Goal: Task Accomplishment & Management: Use online tool/utility

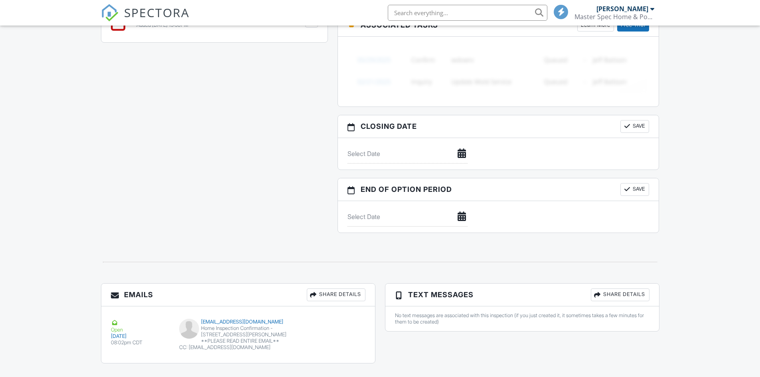
click at [128, 36] on div "Inspection Agreement (Unsigned) Added 09/27/2025 19:50PM Edit File Delete Downl…" at bounding box center [214, 22] width 226 height 39
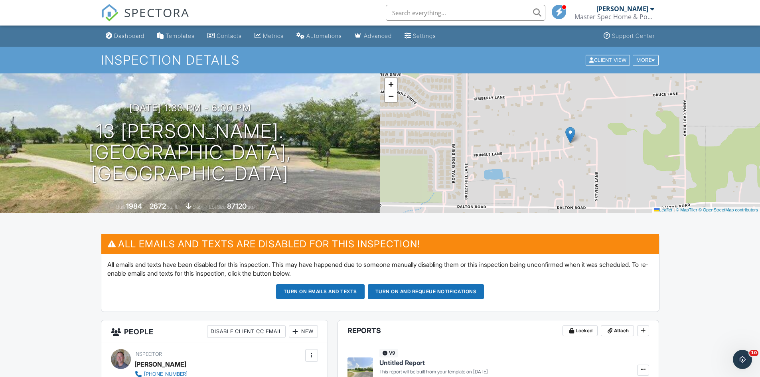
drag, startPoint x: 130, startPoint y: 32, endPoint x: 125, endPoint y: 31, distance: 5.4
click at [129, 32] on div "Dashboard" at bounding box center [129, 35] width 30 height 7
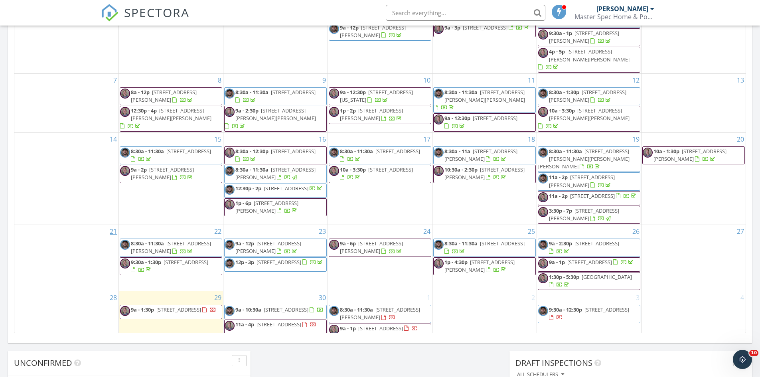
scroll to position [36, 0]
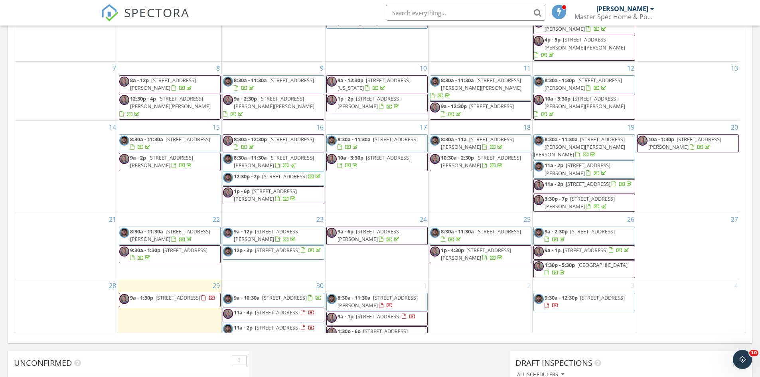
click at [191, 294] on span "9a - 1:30p 315 Westway Dr., Rockwall 75087" at bounding box center [167, 300] width 96 height 12
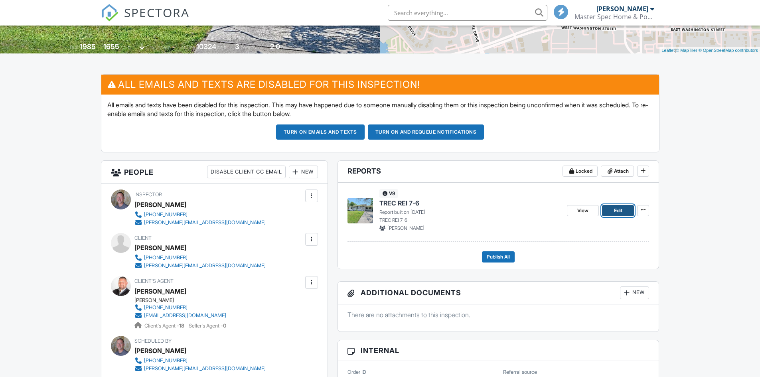
click at [615, 209] on span "Edit" at bounding box center [618, 211] width 8 height 8
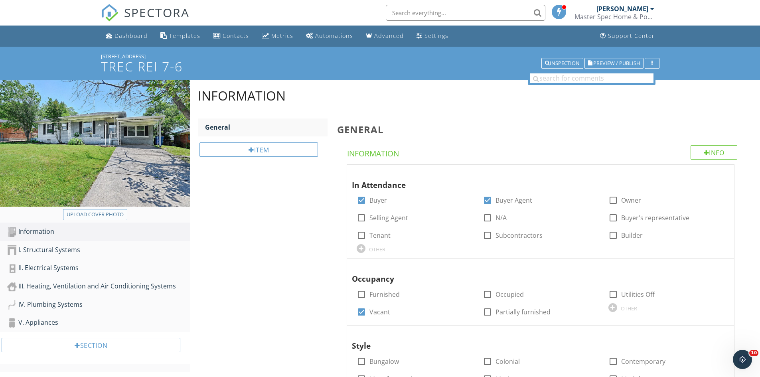
click at [107, 216] on div "Upload cover photo" at bounding box center [95, 215] width 57 height 8
type input "C:\fakepath\IMG_8411.JPG"
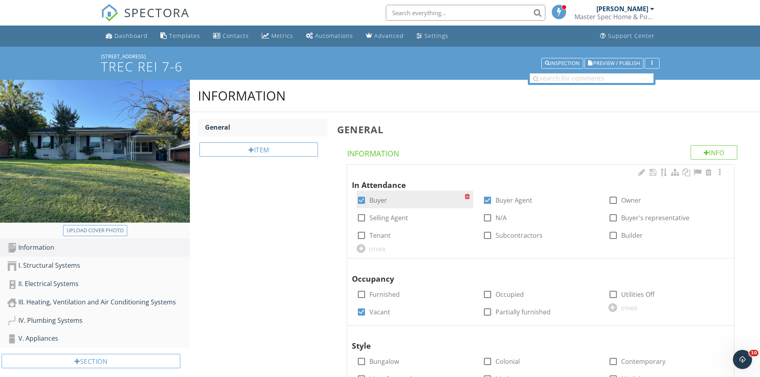
click at [380, 201] on label "Buyer" at bounding box center [378, 200] width 18 height 8
checkbox input "false"
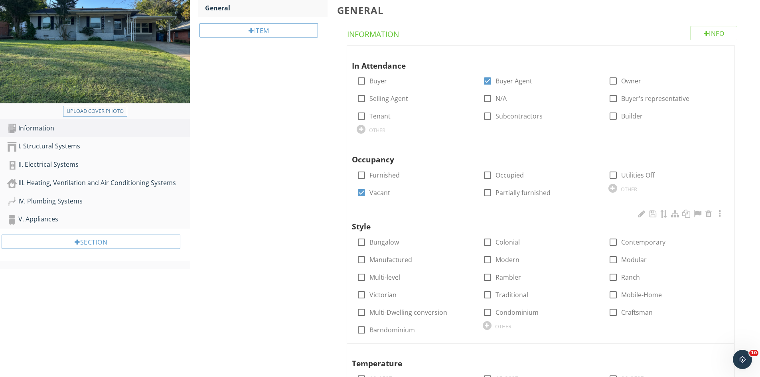
scroll to position [120, 0]
click at [518, 296] on label "Traditional" at bounding box center [511, 294] width 33 height 8
checkbox input "true"
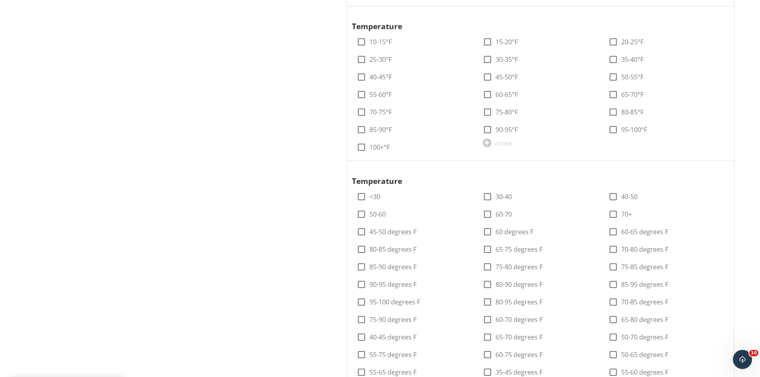
scroll to position [518, 0]
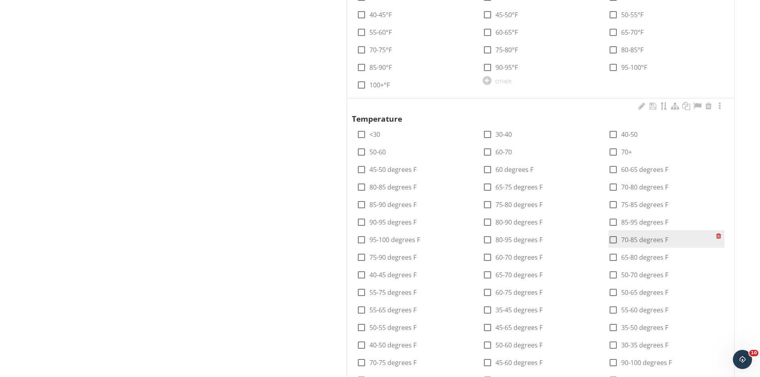
click at [629, 236] on label "70-85 degrees F" at bounding box center [644, 240] width 47 height 8
checkbox input "true"
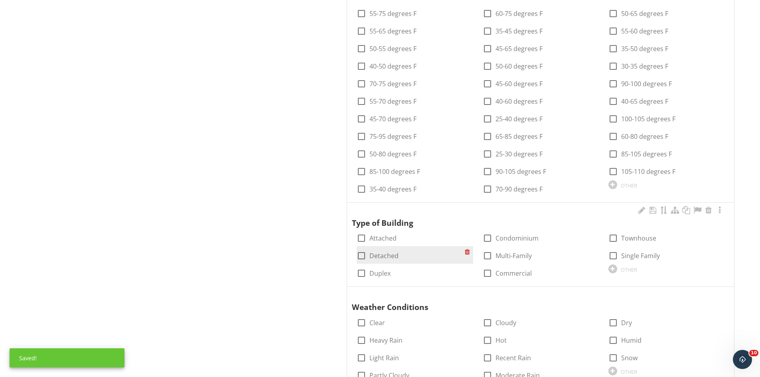
scroll to position [798, 0]
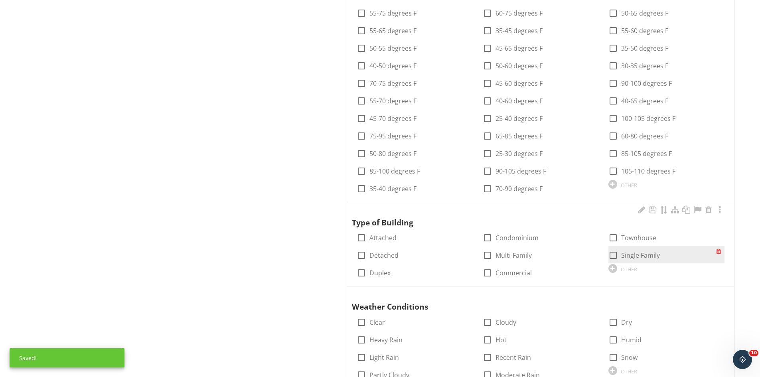
click at [645, 254] on label "Single Family" at bounding box center [640, 255] width 39 height 8
checkbox input "true"
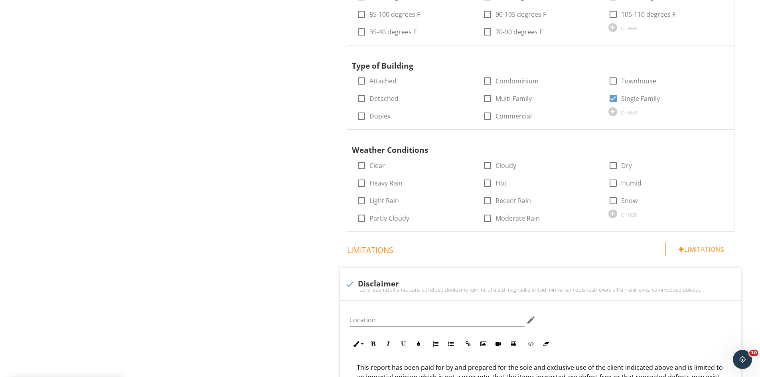
scroll to position [957, 0]
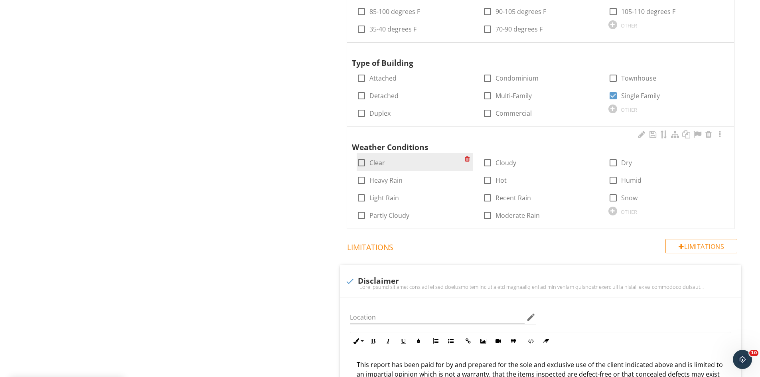
click at [376, 162] on label "Clear" at bounding box center [377, 163] width 16 height 8
checkbox input "true"
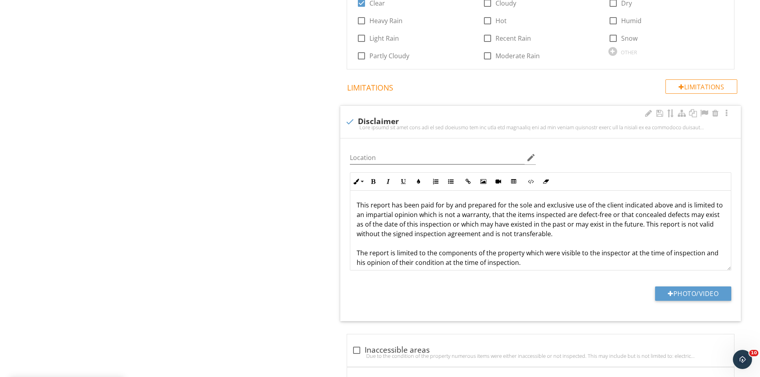
scroll to position [144, 0]
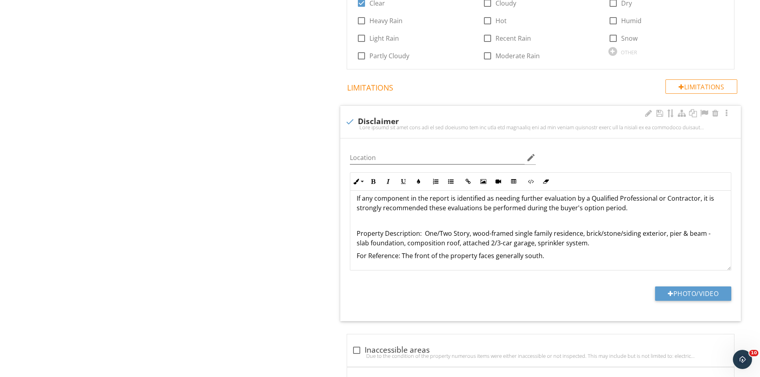
click at [454, 232] on p "Property Description: One/Two Story, wood-framed single family residence, brick…" at bounding box center [541, 238] width 368 height 19
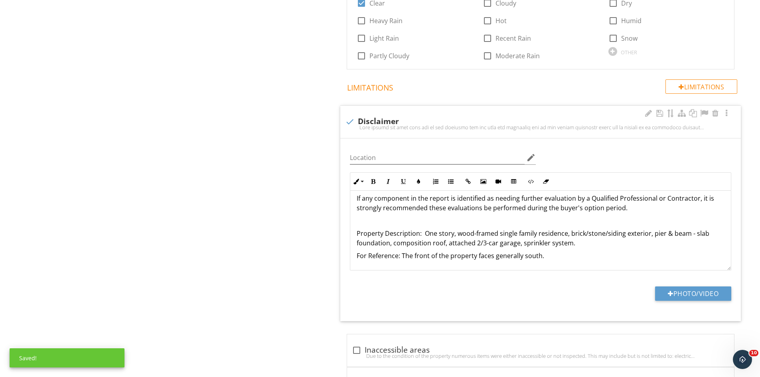
click at [605, 235] on p "Property Description: One story, wood-framed single family residence, brick/sto…" at bounding box center [541, 238] width 368 height 19
drag, startPoint x: 680, startPoint y: 236, endPoint x: 717, endPoint y: 238, distance: 37.2
click at [681, 236] on p "Property Description: One story, wood-framed single family residence, brick/sid…" at bounding box center [541, 238] width 368 height 19
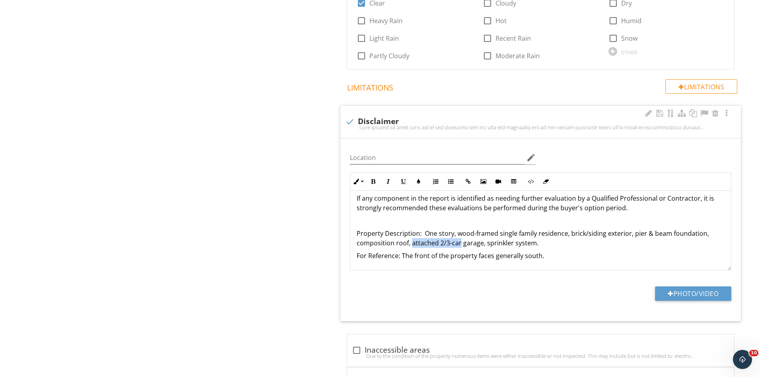
drag, startPoint x: 459, startPoint y: 244, endPoint x: 412, endPoint y: 244, distance: 47.9
click at [412, 244] on p "Property Description: One story, wood-framed single family residence, brick/sid…" at bounding box center [541, 238] width 368 height 19
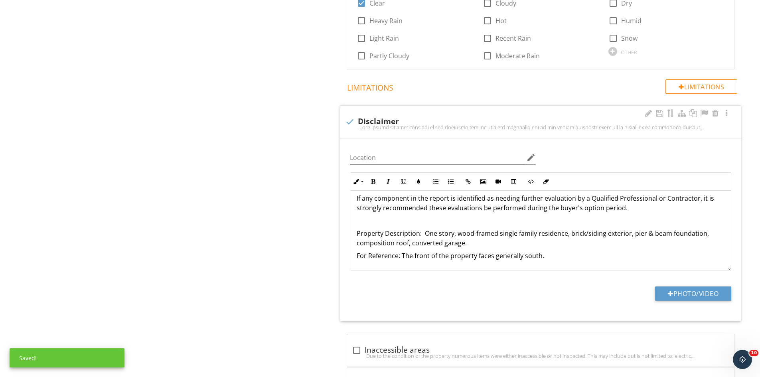
click at [532, 258] on p "For Reference: The front of the property faces generally south." at bounding box center [541, 256] width 368 height 10
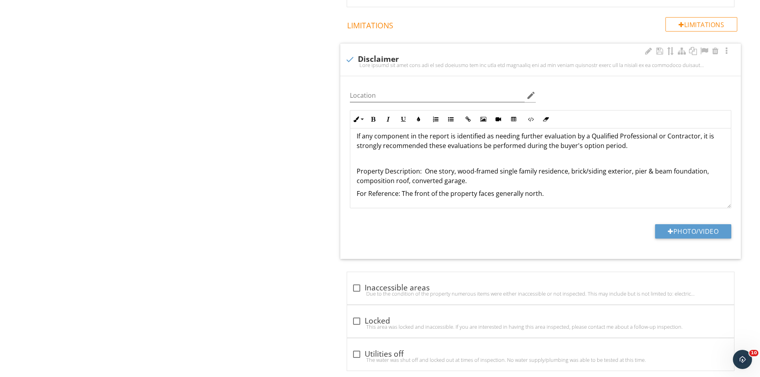
scroll to position [1193, 0]
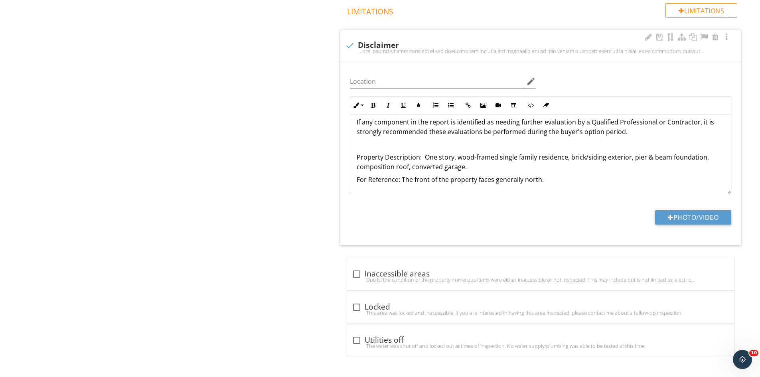
click at [575, 183] on p "For Reference: The front of the property faces generally north." at bounding box center [541, 180] width 368 height 10
click at [607, 211] on div "Photo/Video" at bounding box center [540, 220] width 391 height 20
click at [595, 184] on div "This report has been paid for by and prepared for the sole and exclusive use of…" at bounding box center [540, 86] width 380 height 236
click at [543, 183] on div "This report has been paid for by and prepared for the sole and exclusive use of…" at bounding box center [540, 86] width 380 height 236
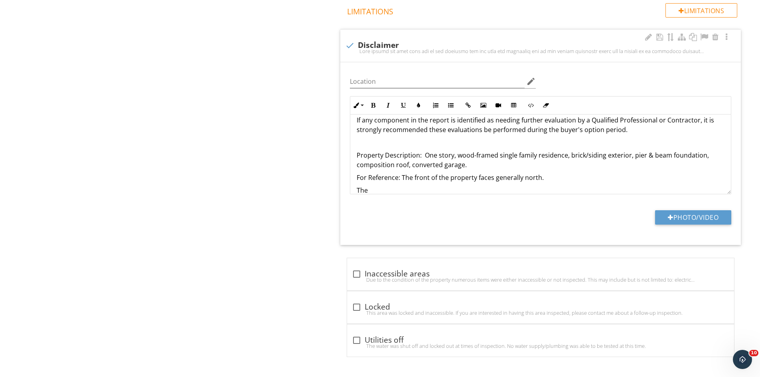
scroll to position [147, 0]
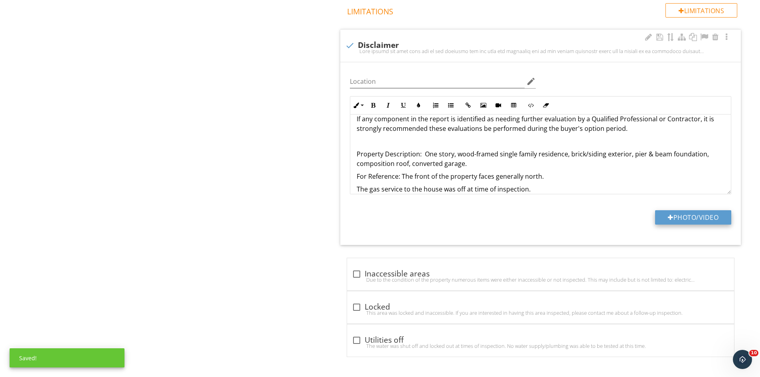
click at [675, 217] on button "Photo/Video" at bounding box center [693, 217] width 76 height 14
type input "C:\fakepath\IMG_8417.JPG"
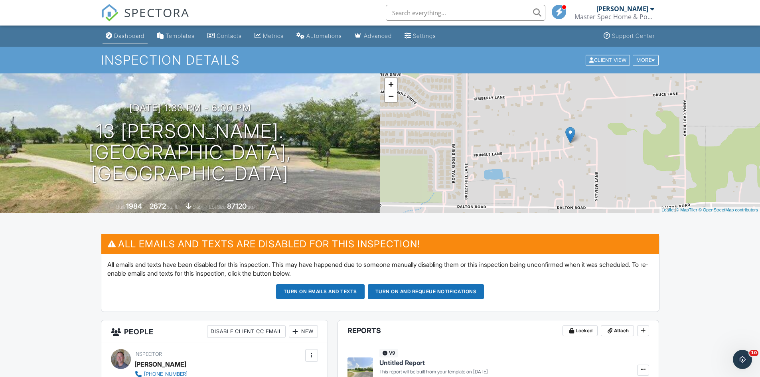
click at [137, 32] on div "Dashboard" at bounding box center [129, 35] width 30 height 7
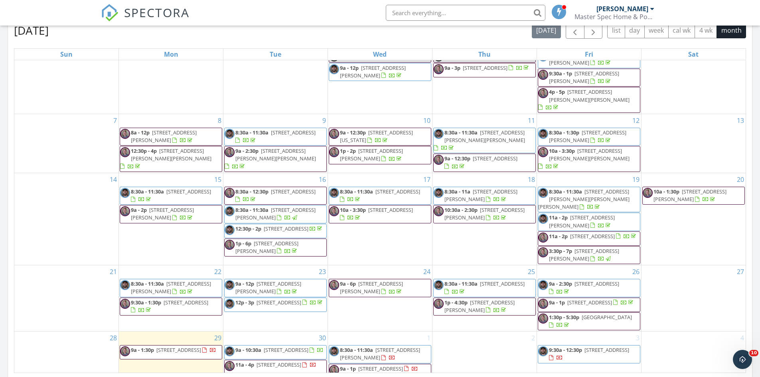
scroll to position [36, 0]
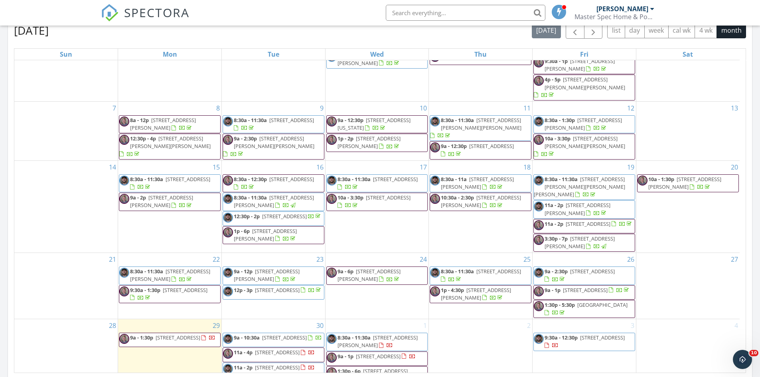
click at [301, 349] on span "11a - 4p [STREET_ADDRESS]" at bounding box center [269, 355] width 92 height 12
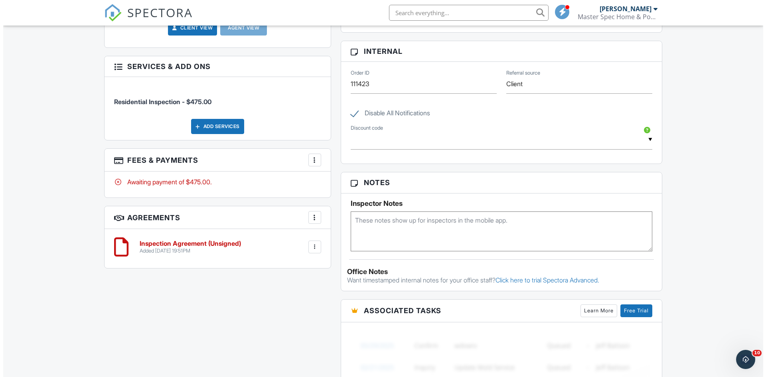
scroll to position [439, 0]
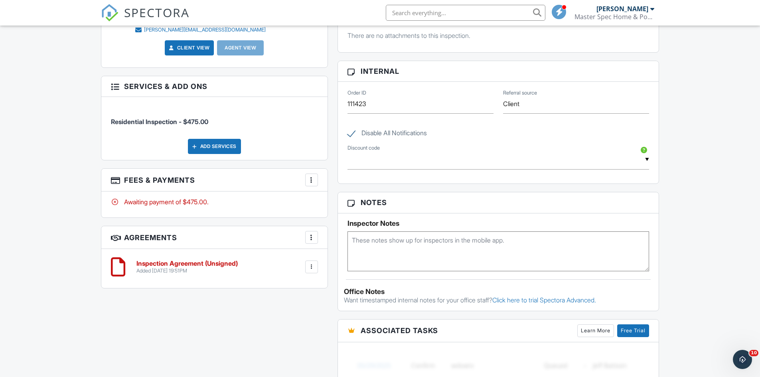
click at [312, 177] on div at bounding box center [311, 180] width 8 height 8
click at [356, 201] on li "Edit Fees & Payments" at bounding box center [351, 204] width 83 height 20
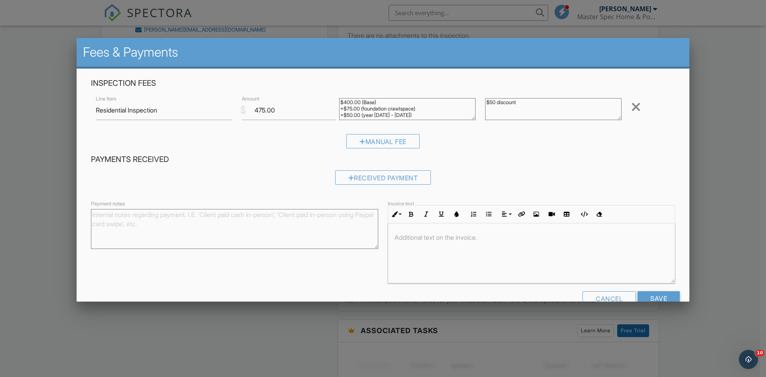
click at [349, 109] on textarea "$400.00 (Base) +$75.00 (foundation crawlspace) +$50.00 (year 1900 - 1989)" at bounding box center [407, 109] width 136 height 22
type textarea "$400.00 (Base) +$100.00 (foundation crawlspace) +$50.00 (year 1900 - 1989)"
click at [490, 100] on textarea "$50 discount" at bounding box center [553, 109] width 136 height 22
type textarea "$75 discount"
click at [648, 297] on input "Save" at bounding box center [658, 298] width 42 height 14
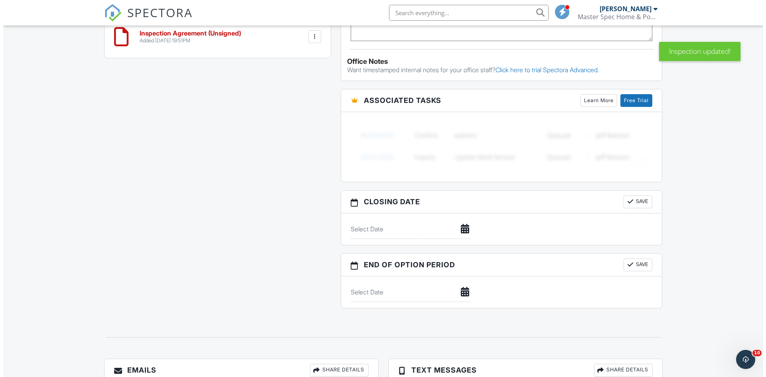
scroll to position [727, 0]
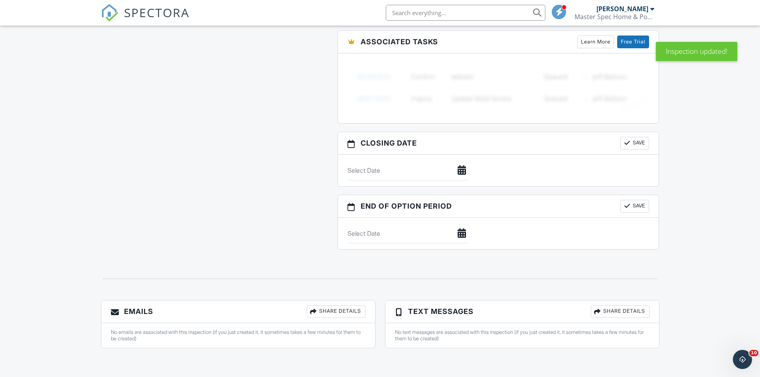
click at [325, 309] on div "Share Details" at bounding box center [336, 311] width 59 height 13
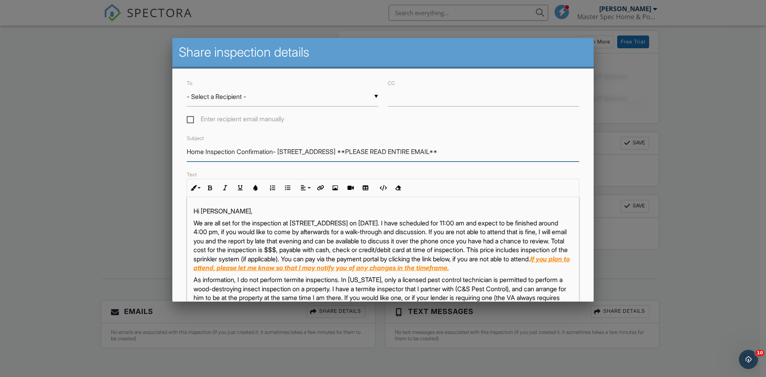
click at [278, 152] on input "Home Inspection Confirmation- [STREET_ADDRESS] **PLEASE READ ENTIRE EMAIL**" at bounding box center [383, 152] width 392 height 20
type input "Home Inspection Confirmation - [STREET_ADDRESS] **PLEASE READ ENTIRE EMAIL**"
click at [190, 119] on label "Enter recipient email manually" at bounding box center [235, 120] width 97 height 10
click at [190, 119] on input "Enter recipient email manually" at bounding box center [189, 120] width 5 height 5
checkbox input "true"
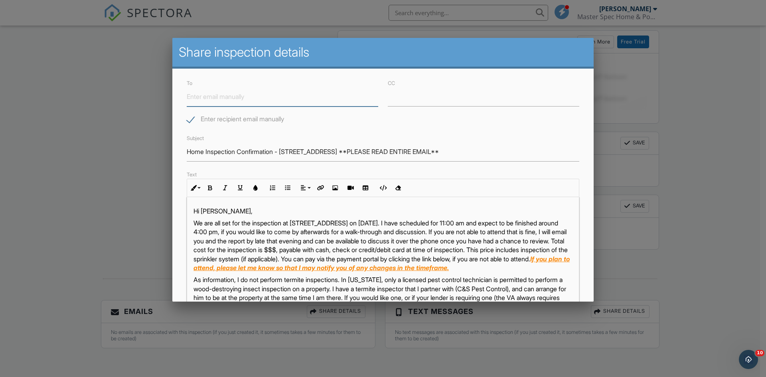
click at [239, 98] on input "To" at bounding box center [282, 97] width 191 height 20
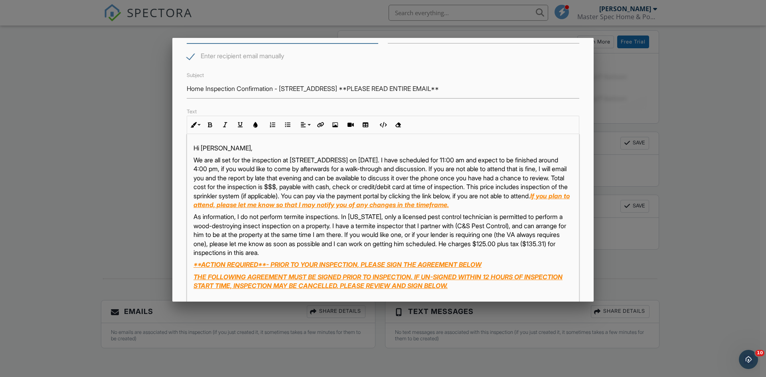
scroll to position [120, 0]
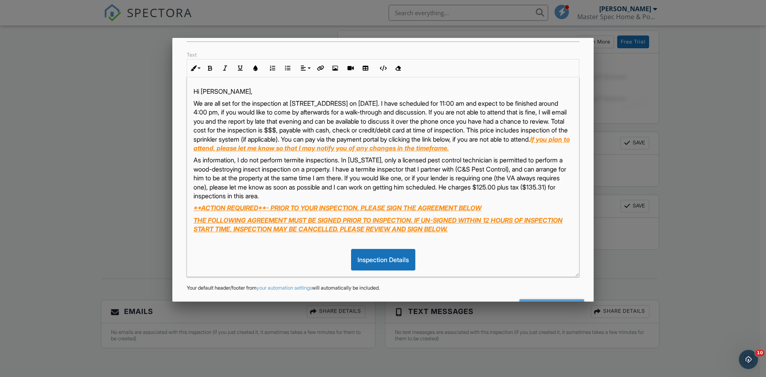
type input "[EMAIL_ADDRESS][DOMAIN_NAME]"
click at [410, 102] on p "We are all set for the inspection at 304 N San Jacinto St. on 09/30/2025. I hav…" at bounding box center [382, 125] width 379 height 53
click at [533, 103] on p "We are all set for the inspection at 304 N San Jacinto St. tomorrow (Tuesday) m…" at bounding box center [382, 125] width 379 height 53
click at [284, 111] on p "We are all set for the inspection at 304 N San Jacinto St. tomorrow (Tuesday) m…" at bounding box center [382, 125] width 379 height 53
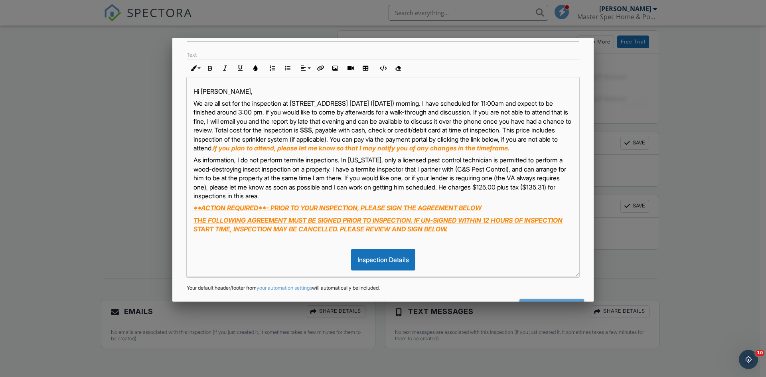
click at [297, 112] on p "We are all set for the inspection at 304 N San Jacinto St. tomorrow (Tuesday) m…" at bounding box center [382, 125] width 379 height 53
click at [341, 119] on p "We are all set for the inspection at 304 N San Jacinto St. tomorrow (Tuesday) m…" at bounding box center [382, 125] width 379 height 53
click at [391, 120] on p "We are all set for the inspection at 304 N San Jacinto St. tomorrow (Tuesday) m…" at bounding box center [382, 125] width 379 height 53
click at [446, 128] on p "We are all set for the inspection at 304 N San Jacinto St. tomorrow (Tuesday) m…" at bounding box center [382, 125] width 379 height 53
click at [509, 137] on p "We are all set for the inspection at 304 N San Jacinto St. tomorrow (Tuesday) m…" at bounding box center [382, 125] width 379 height 53
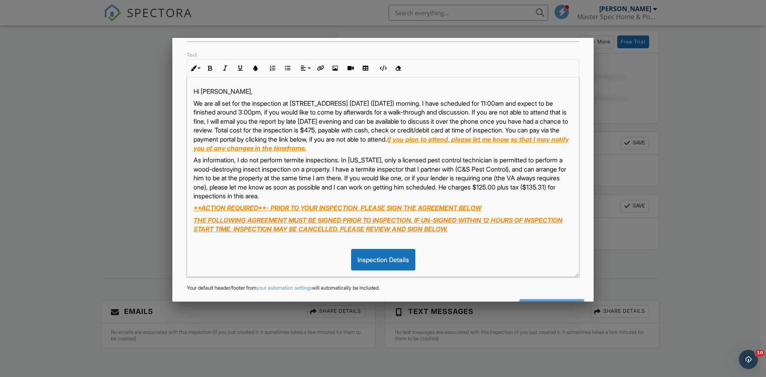
click at [277, 194] on p "As information, I do not perform termite inspections. In [US_STATE], only a lic…" at bounding box center [382, 178] width 379 height 45
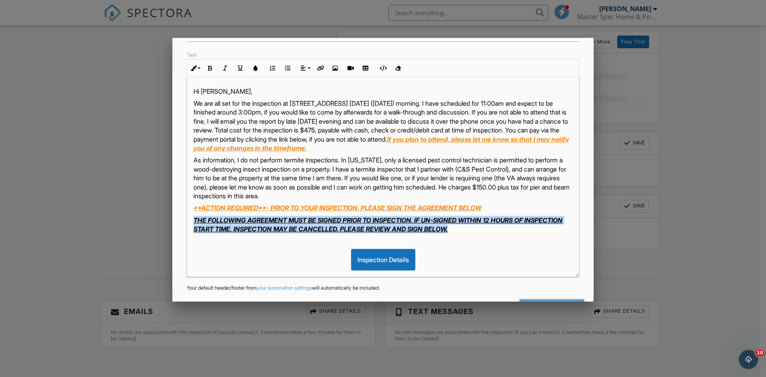
drag, startPoint x: 514, startPoint y: 230, endPoint x: 165, endPoint y: 217, distance: 349.6
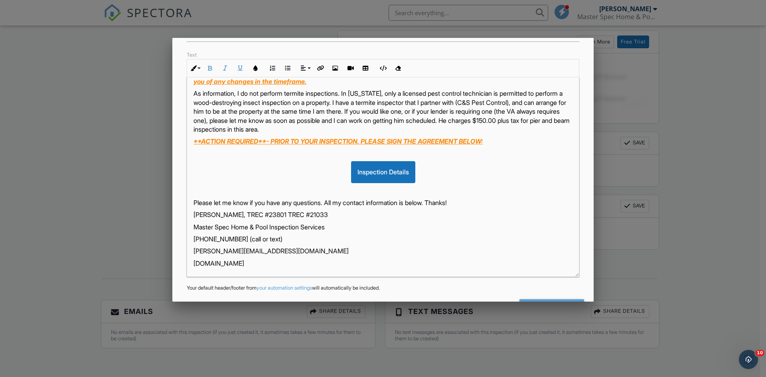
scroll to position [67, 0]
click at [285, 211] on p "[PERSON_NAME], TREC #23801 TREC #21033" at bounding box center [382, 213] width 379 height 9
click at [310, 257] on div "Hi Robert, We are all set for the inspection at 304 N San Jacinto St. tomorrow …" at bounding box center [383, 143] width 392 height 267
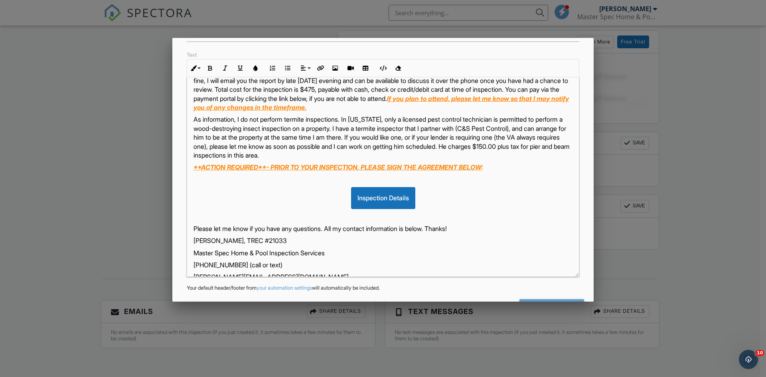
scroll to position [0, 0]
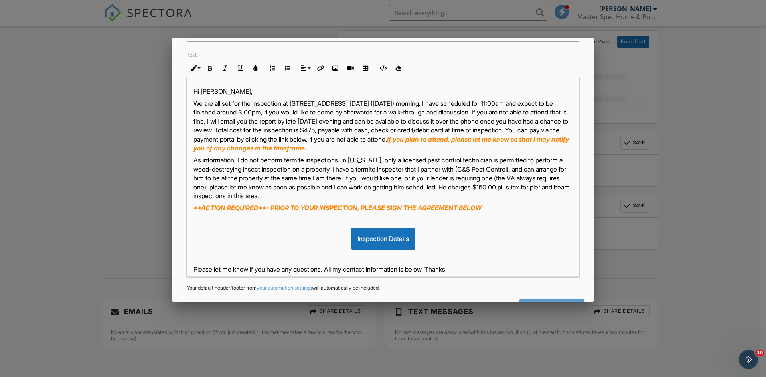
click at [315, 102] on p "We are all set for the inspection at 304 N San Jacinto St. tomorrow (Tuesday) m…" at bounding box center [382, 125] width 379 height 53
click at [522, 104] on p "We are all set for the inspection at 304 N. San Jacinto St. tomorrow (Tuesday) …" at bounding box center [382, 125] width 379 height 53
click at [284, 111] on p "We are all set for the inspection at 304 N. San Jacinto St. tomorrow (Tuesday) …" at bounding box center [382, 125] width 379 height 53
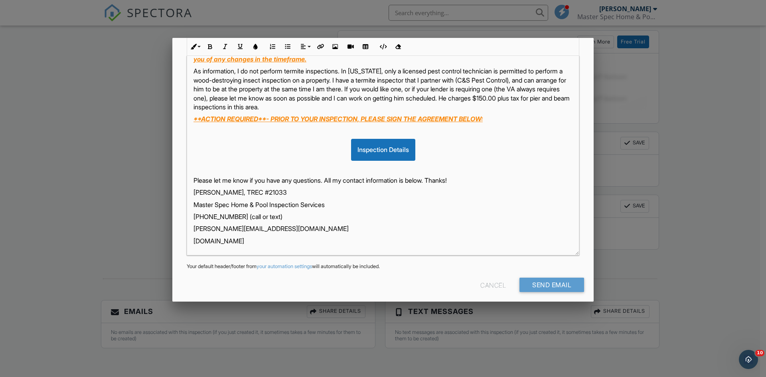
scroll to position [147, 0]
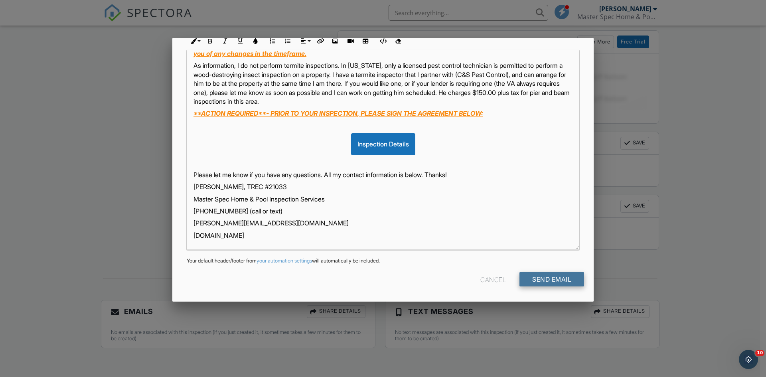
click at [550, 277] on input "Send Email" at bounding box center [551, 279] width 65 height 14
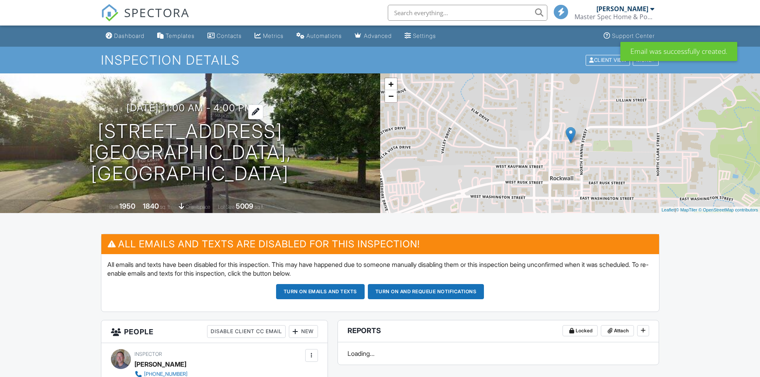
click at [195, 113] on h3 "[DATE] 11:00 am - 4:00 pm" at bounding box center [189, 107] width 127 height 11
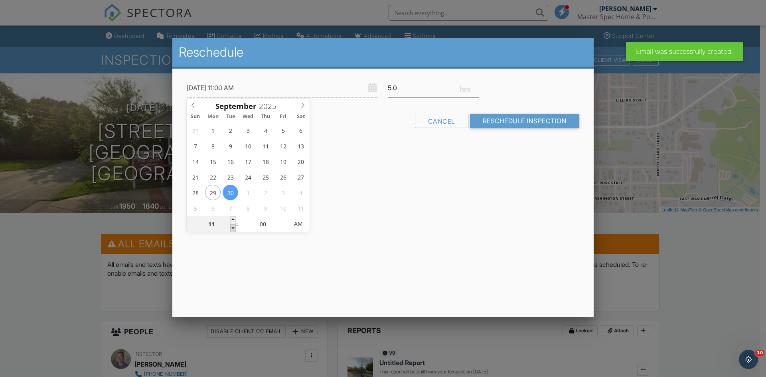
type input "[DATE] 10:00 AM"
type input "10"
click at [233, 229] on span at bounding box center [233, 228] width 6 height 8
type input "[DATE] 10:05 AM"
type input "05"
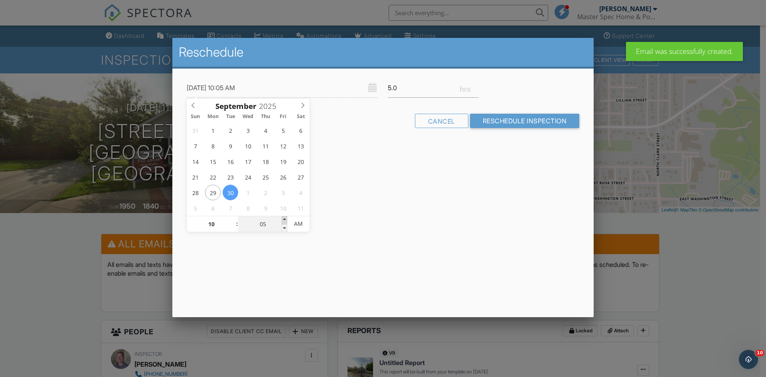
click at [285, 218] on span at bounding box center [285, 220] width 6 height 8
type input "[DATE] 10:10 AM"
type input "10"
click at [285, 218] on span at bounding box center [285, 220] width 6 height 8
type input "09/30/2025 10:15 AM"
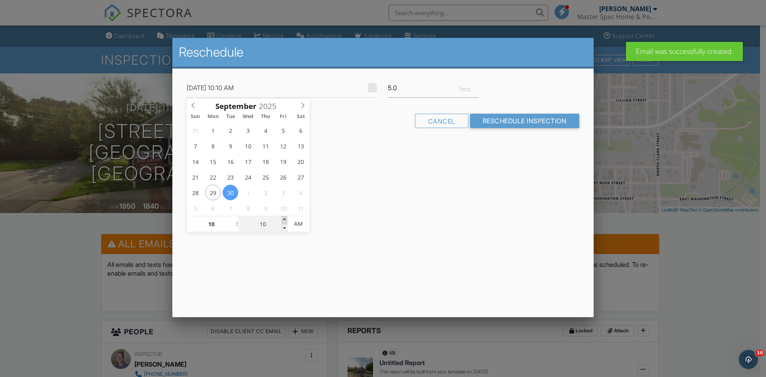
type input "15"
click at [285, 218] on span at bounding box center [285, 220] width 6 height 8
type input "09/30/2025 10:20 AM"
type input "20"
click at [285, 218] on span at bounding box center [285, 220] width 6 height 8
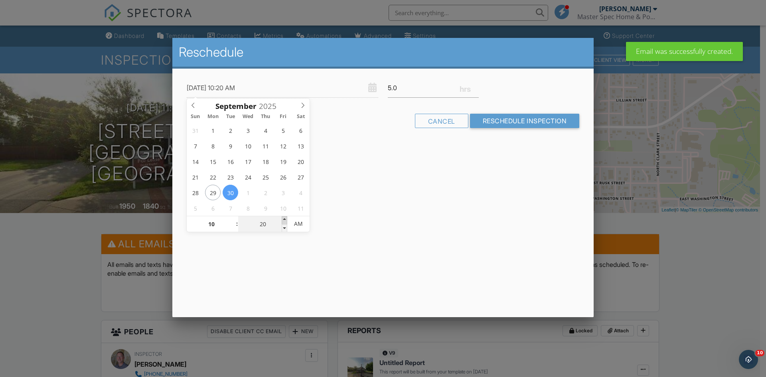
type input "09/30/2025 10:25 AM"
type input "25"
click at [285, 218] on span at bounding box center [285, 220] width 6 height 8
type input "[DATE] 10:30 AM"
type input "30"
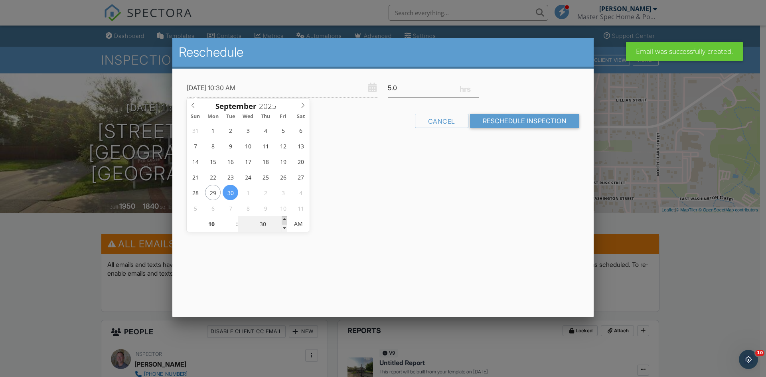
click at [285, 218] on span at bounding box center [285, 220] width 6 height 8
click at [495, 120] on input "Reschedule Inspection" at bounding box center [525, 121] width 110 height 14
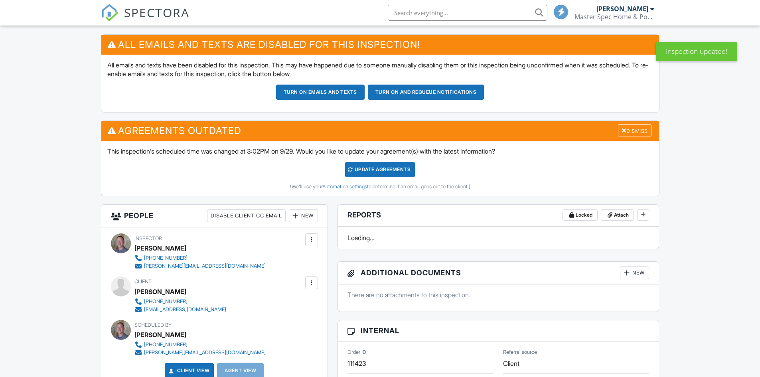
scroll to position [199, 0]
click at [378, 169] on div "Update Agreements" at bounding box center [380, 169] width 70 height 15
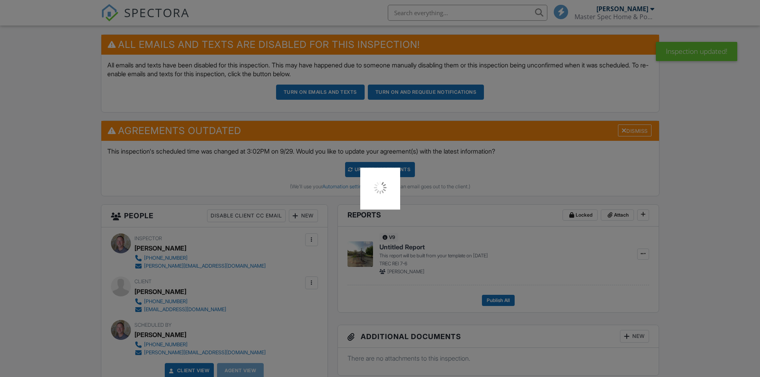
scroll to position [0, 0]
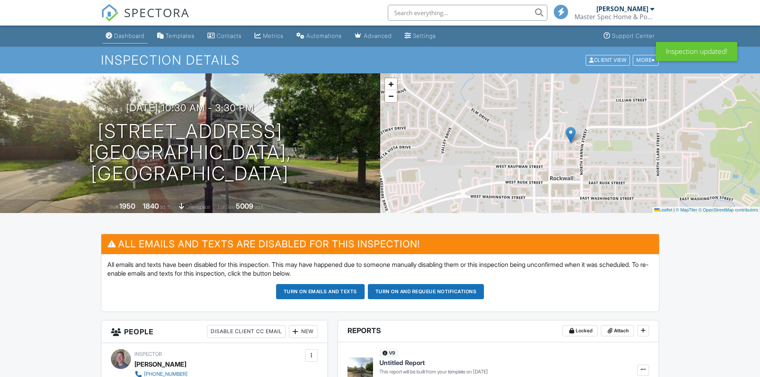
click at [132, 32] on div "Dashboard" at bounding box center [129, 35] width 30 height 7
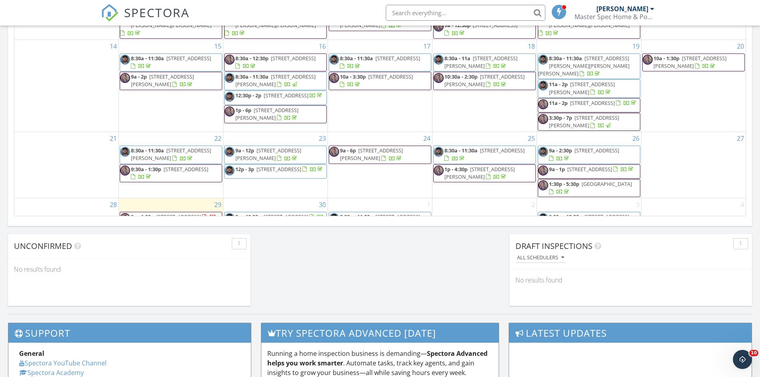
scroll to position [518, 0]
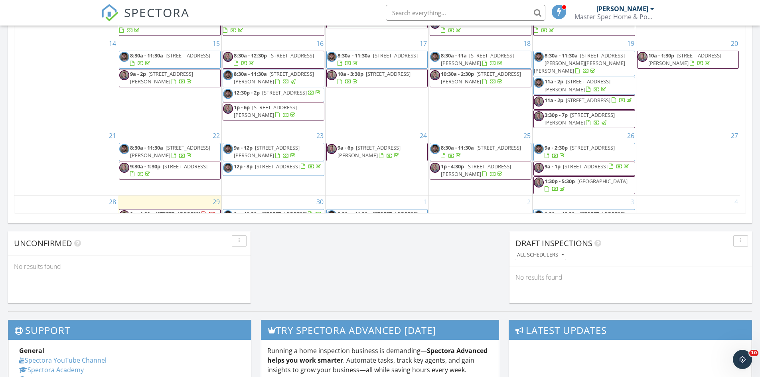
click at [181, 210] on span "9a - 1:30p [STREET_ADDRESS]" at bounding box center [167, 216] width 96 height 12
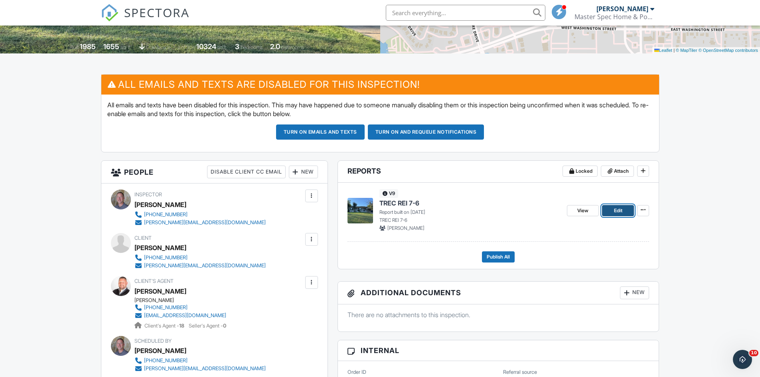
click at [626, 207] on link "Edit" at bounding box center [618, 210] width 32 height 11
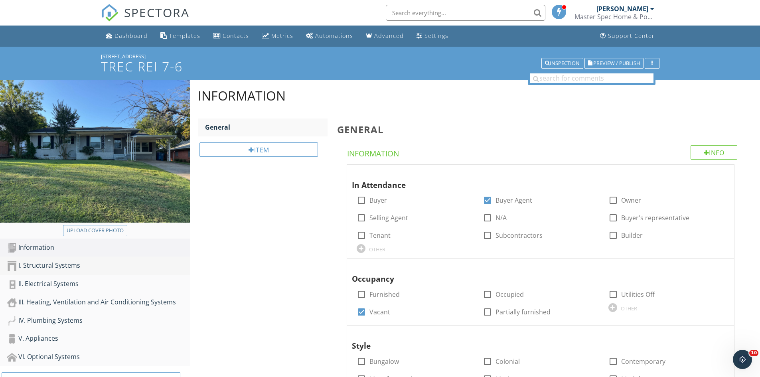
click at [45, 266] on div "I. Structural Systems" at bounding box center [98, 265] width 183 height 10
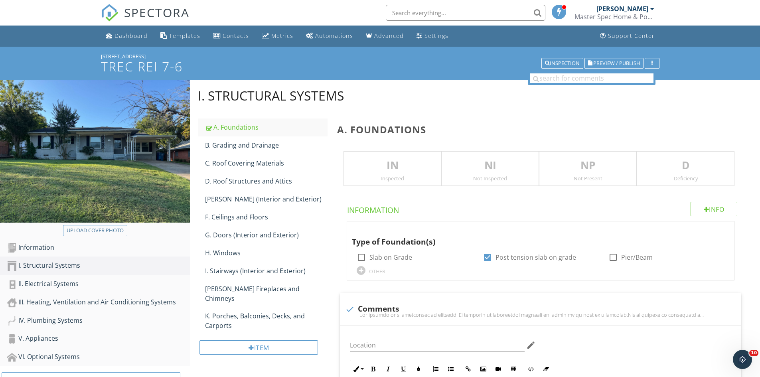
click at [400, 175] on div "Inspected" at bounding box center [392, 178] width 97 height 6
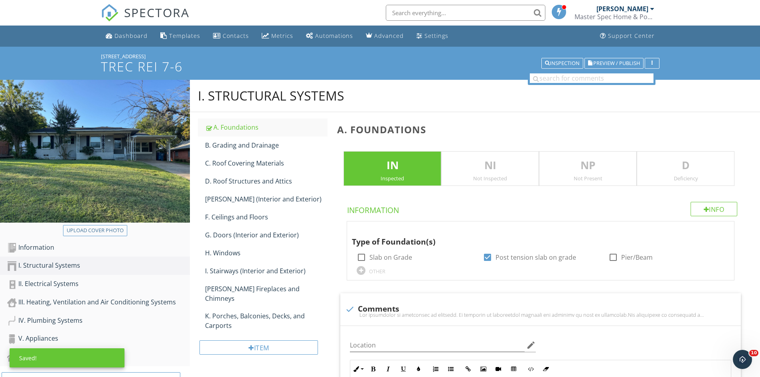
click at [462, 172] on p "NI" at bounding box center [489, 166] width 97 height 16
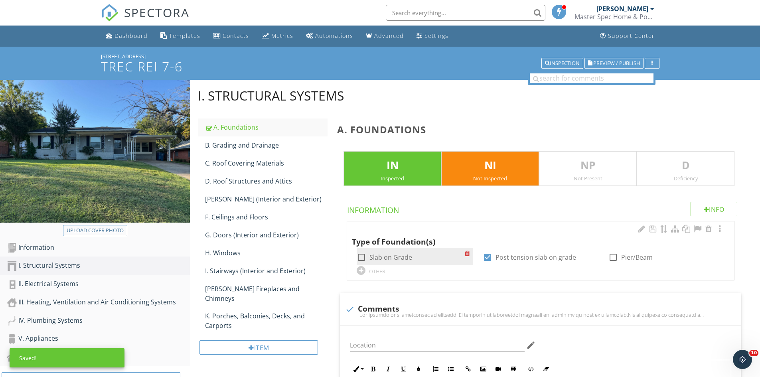
click at [396, 260] on label "Slab on Grade" at bounding box center [390, 257] width 43 height 8
checkbox input "true"
click at [500, 258] on label "Post tension slab on grade" at bounding box center [535, 257] width 81 height 8
checkbox input "false"
click at [398, 258] on label "Slab on Grade" at bounding box center [390, 257] width 43 height 8
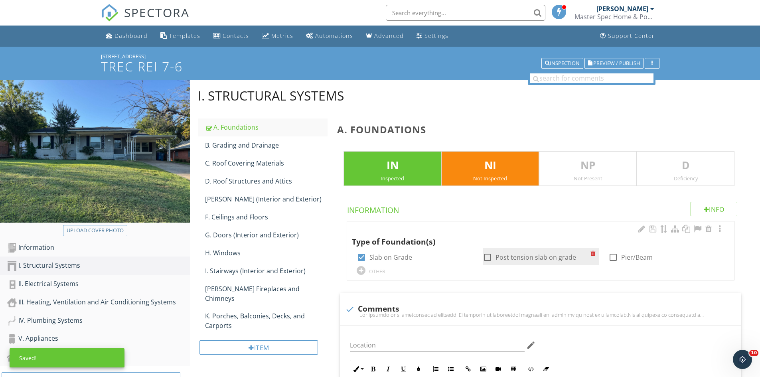
checkbox input "false"
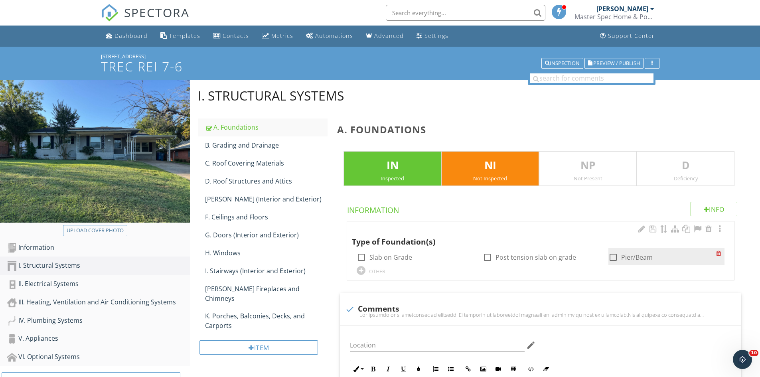
click at [616, 258] on div at bounding box center [613, 257] width 14 height 14
checkbox input "true"
click at [680, 152] on div "D Deficiency" at bounding box center [685, 168] width 98 height 35
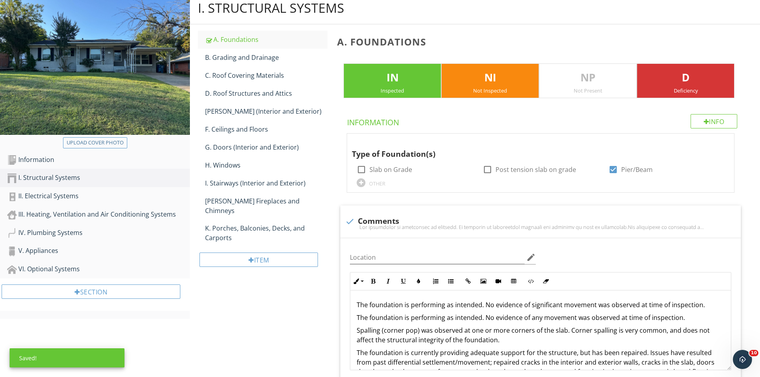
scroll to position [199, 0]
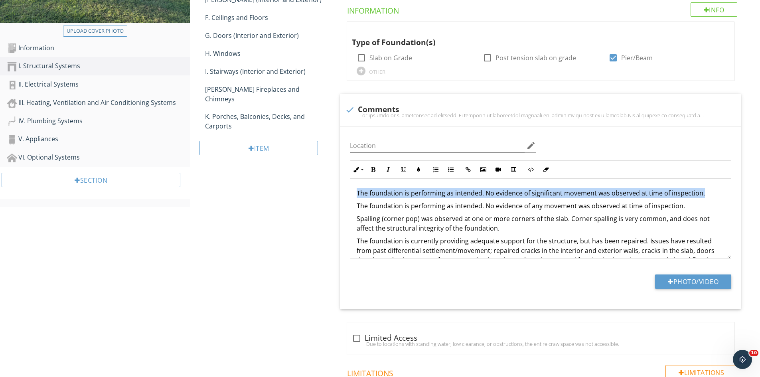
drag, startPoint x: 711, startPoint y: 192, endPoint x: 309, endPoint y: 190, distance: 401.2
click at [310, 190] on div "I. Structural Systems A. Foundations B. Grading and Drainage C. Roof Covering M…" at bounding box center [475, 356] width 570 height 953
copy p "The foundation is performing as intended. No evidence of significant movement w…"
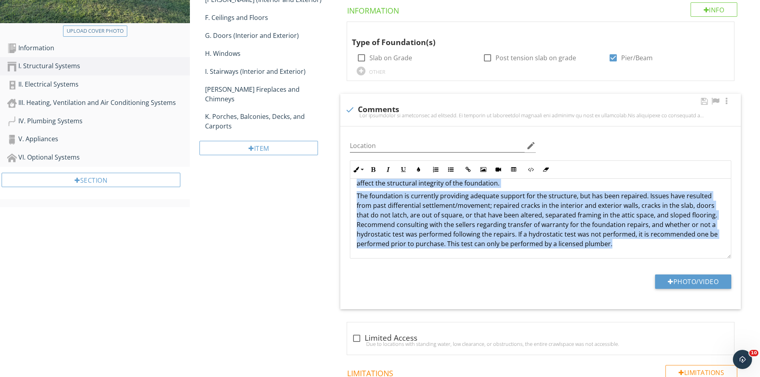
drag, startPoint x: 354, startPoint y: 204, endPoint x: 678, endPoint y: 271, distance: 330.6
click at [678, 271] on div "Location edit Inline Style XLarge Large Normal Small Light Small/Light Bold Ita…" at bounding box center [540, 217] width 400 height 183
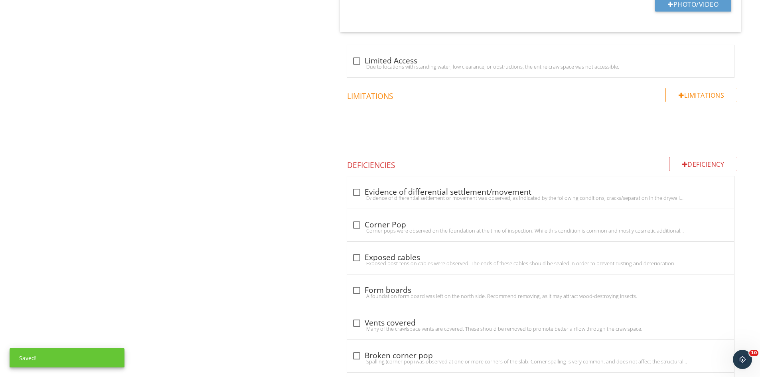
scroll to position [483, 0]
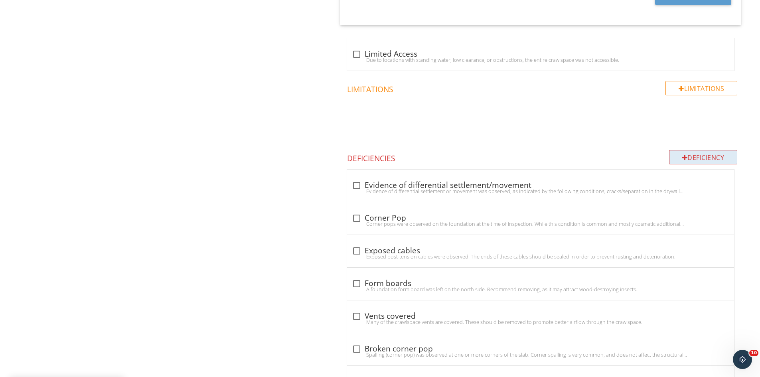
click at [719, 156] on div "Deficiency" at bounding box center [703, 157] width 69 height 14
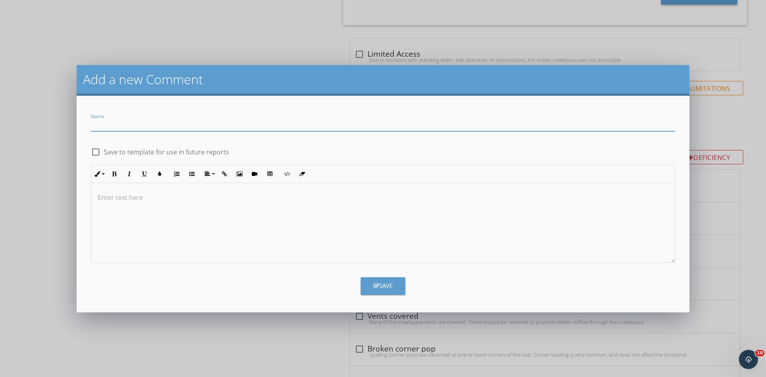
click at [210, 124] on input "Name" at bounding box center [383, 124] width 584 height 13
type input "Multiple issues observed"
click at [160, 258] on div at bounding box center [382, 223] width 583 height 80
drag, startPoint x: 225, startPoint y: 196, endPoint x: 205, endPoint y: 200, distance: 20.4
click at [205, 200] on p "Evidence of excessive moisture was observed in the crawlspace. An organic g" at bounding box center [383, 198] width 570 height 10
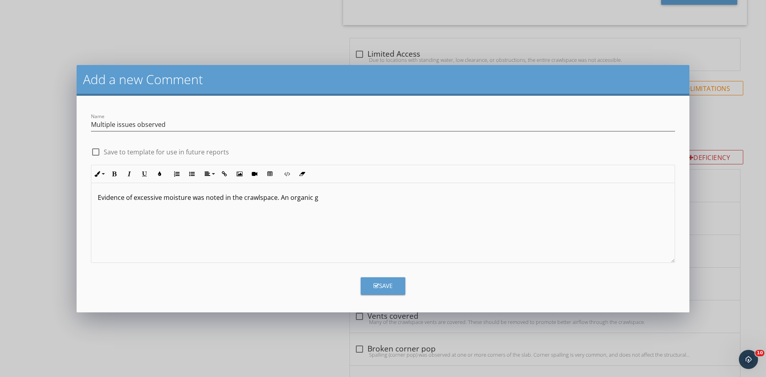
click at [357, 193] on p "Evidence of excessive moisture was noted in the crawlspace. An organic g" at bounding box center [383, 198] width 570 height 10
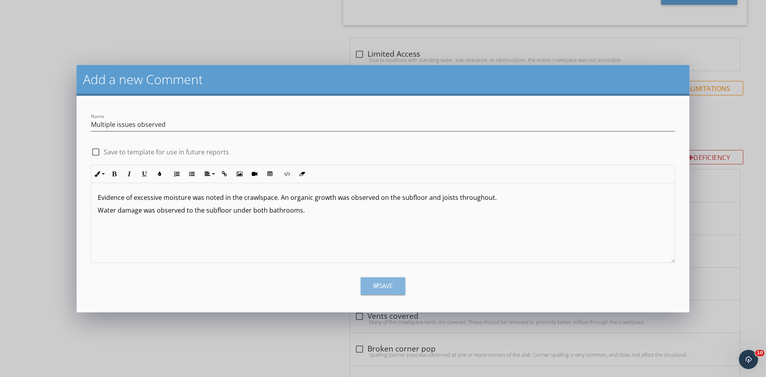
click at [393, 283] on button "Save" at bounding box center [382, 286] width 45 height 18
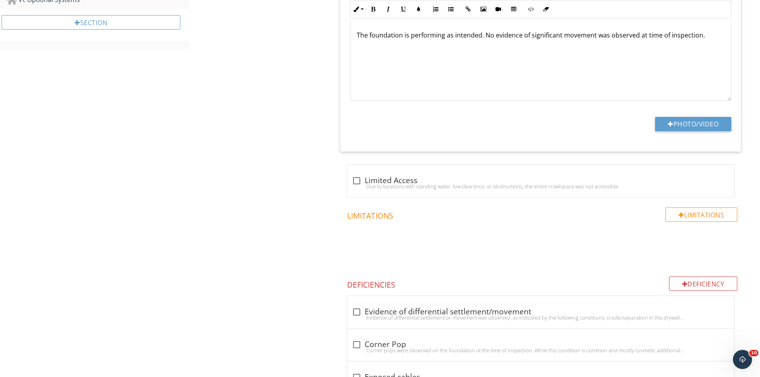
scroll to position [249, 0]
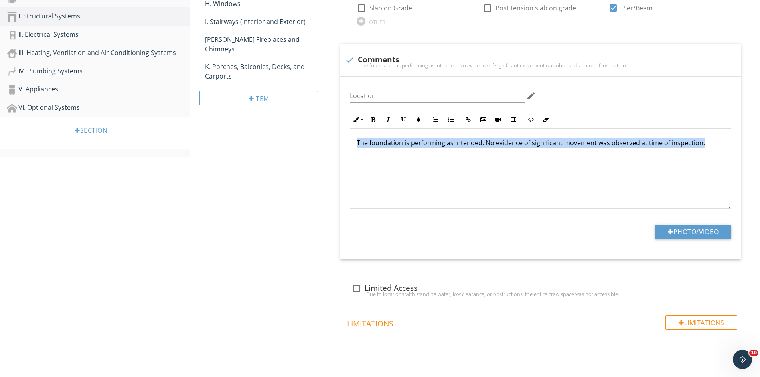
drag, startPoint x: 714, startPoint y: 142, endPoint x: 277, endPoint y: 141, distance: 437.1
copy p "The foundation is performing as intended. No evidence of significant movement w…"
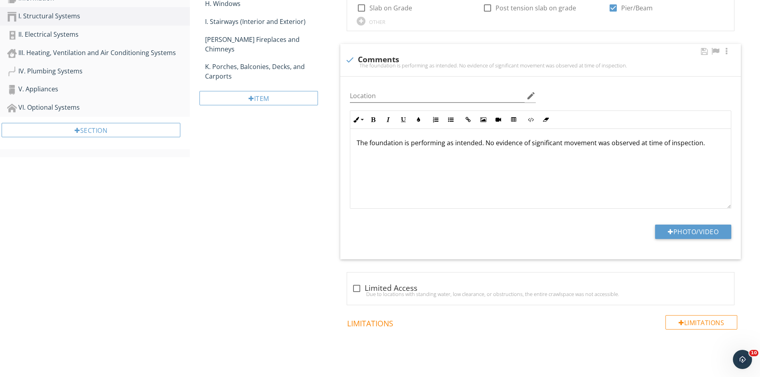
click at [389, 66] on div "The foundation is performing as intended. No evidence of significant movement w…" at bounding box center [540, 65] width 391 height 6
checkbox input "true"
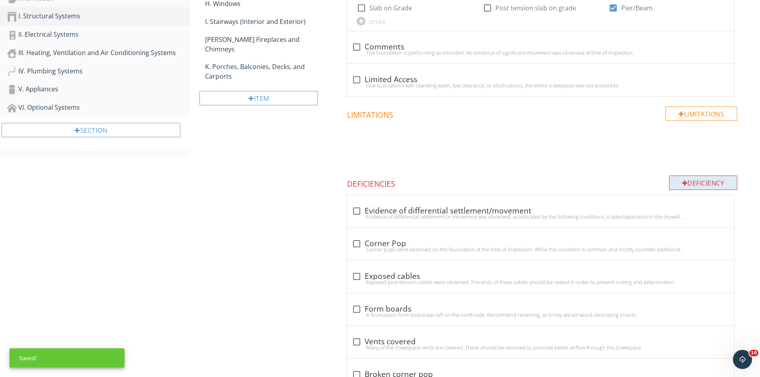
click at [687, 182] on div "Deficiency" at bounding box center [703, 182] width 69 height 14
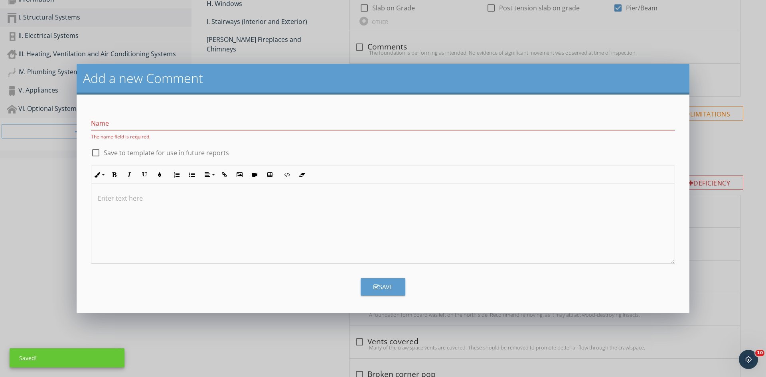
click at [161, 115] on div "Name The name field is required." at bounding box center [383, 126] width 584 height 28
click at [167, 214] on div at bounding box center [382, 224] width 583 height 80
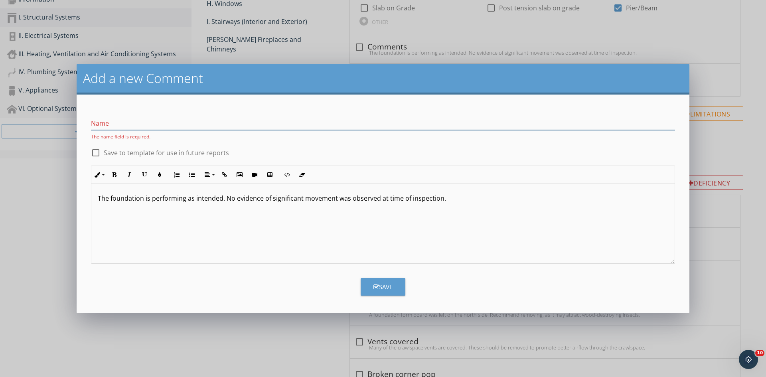
click at [164, 124] on input "Name" at bounding box center [383, 123] width 584 height 13
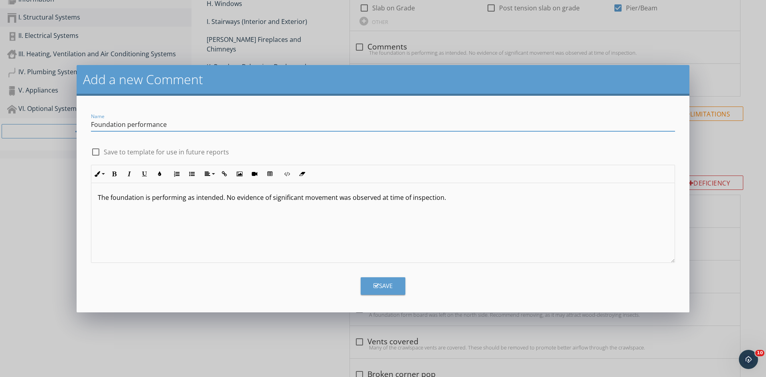
type input "Foundation performance"
click at [530, 234] on div "The foundation is performing as intended. No evidence of significant movement w…" at bounding box center [382, 223] width 583 height 80
click at [376, 288] on icon "button" at bounding box center [376, 286] width 6 height 6
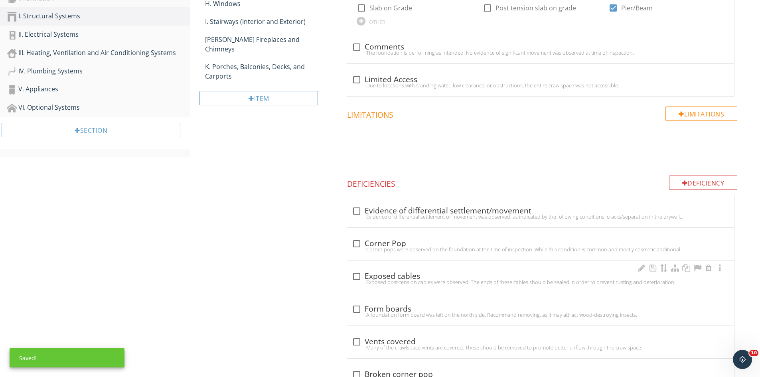
scroll to position [978, 0]
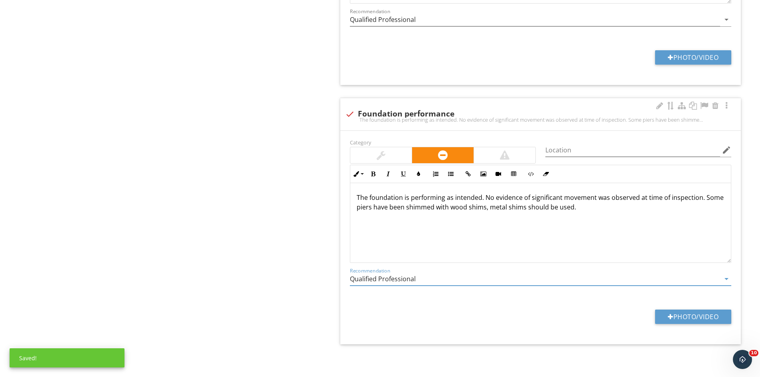
click at [379, 277] on input "Qualified Professional" at bounding box center [535, 278] width 370 height 13
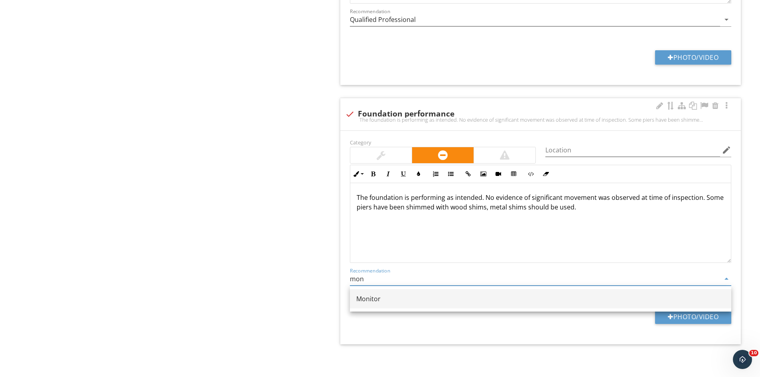
click at [378, 302] on div "Monitor" at bounding box center [540, 299] width 368 height 10
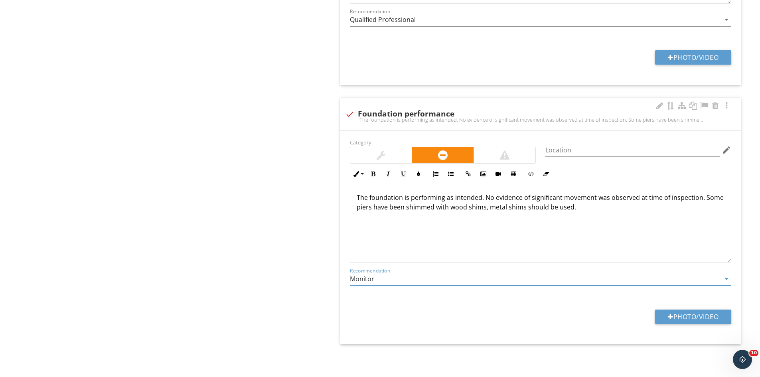
type input "Monitor"
click at [629, 215] on div "The foundation is performing as intended. No evidence of significant movement w…" at bounding box center [540, 223] width 380 height 80
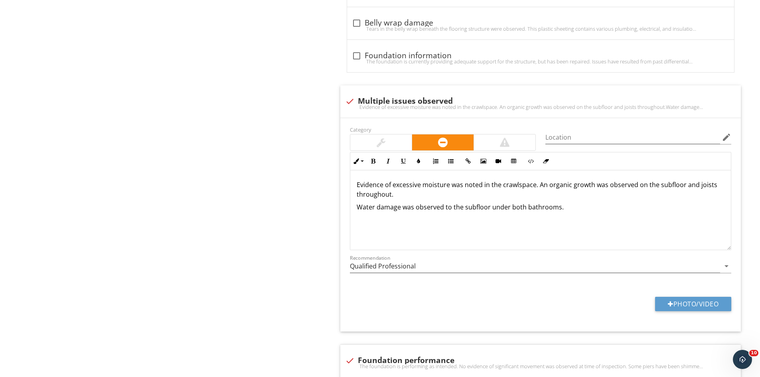
scroll to position [659, 0]
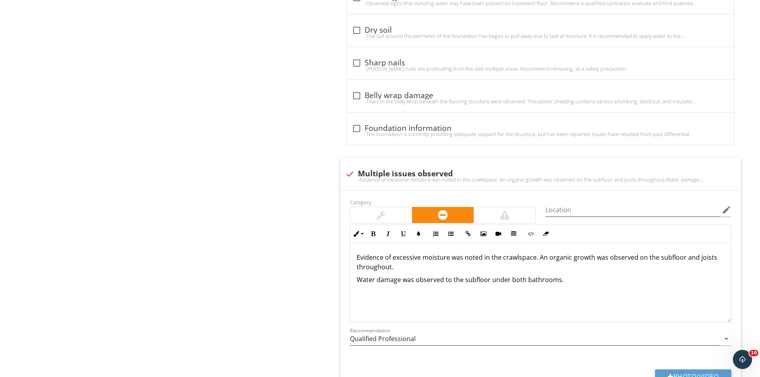
drag, startPoint x: 586, startPoint y: 282, endPoint x: 265, endPoint y: 242, distance: 323.4
click at [265, 242] on div "I. Structural Systems A. Foundations B. Grading and Drainage C. Roof Covering M…" at bounding box center [475, 58] width 570 height 1275
copy div "Evidence of excessive moisture was noted in the crawlspace. An organic growth w…"
click at [370, 175] on div "check Multiple issues observed" at bounding box center [540, 174] width 391 height 10
checkbox input "true"
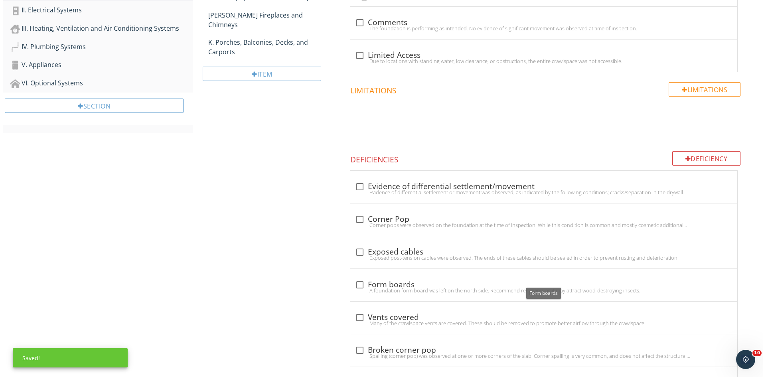
scroll to position [260, 0]
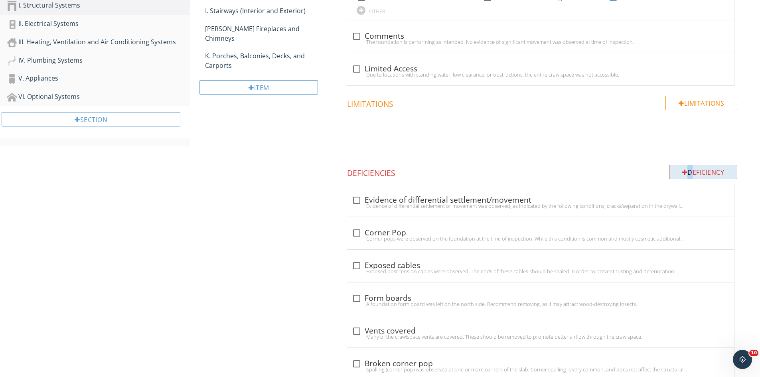
click at [686, 168] on div "Deficiency" at bounding box center [703, 172] width 69 height 14
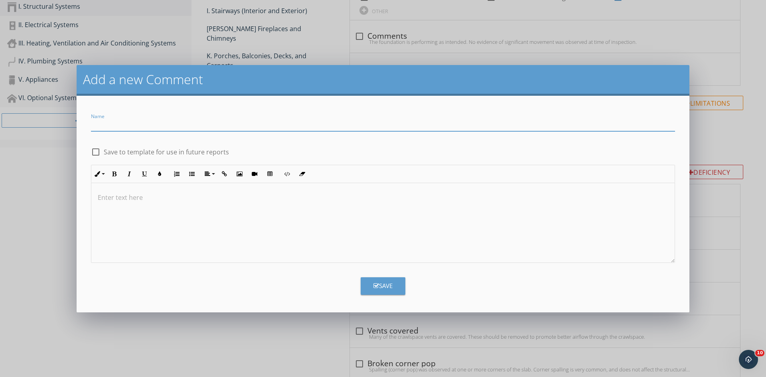
click at [250, 123] on input "Name" at bounding box center [383, 124] width 584 height 13
type input "Multiple issues observed"
click at [161, 211] on div at bounding box center [382, 223] width 583 height 80
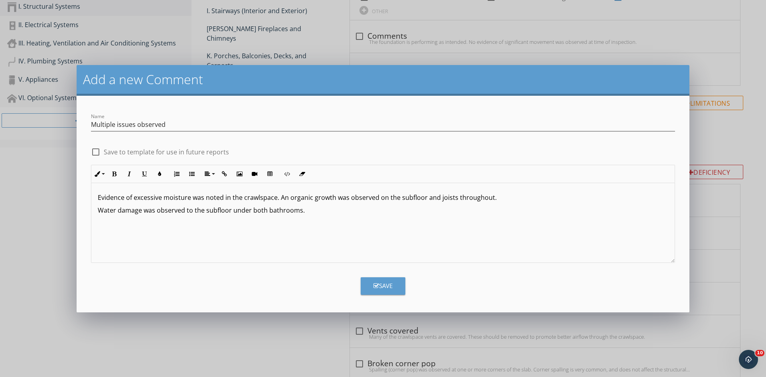
click at [374, 225] on div "Evidence of excessive moisture was noted in the crawlspace. An organic growth w…" at bounding box center [382, 223] width 583 height 80
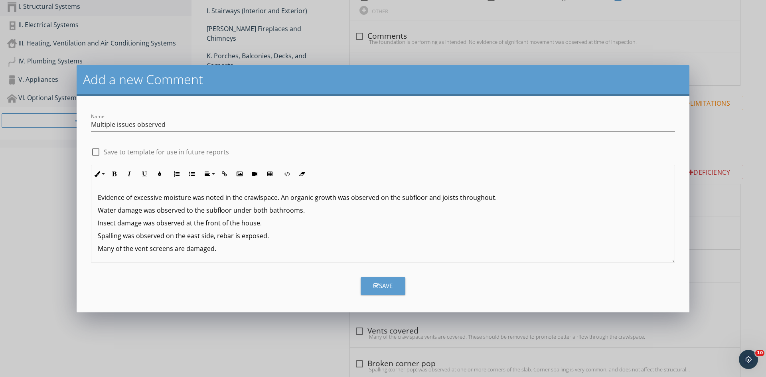
click at [262, 246] on p "Many of the vent screens are damaged." at bounding box center [383, 249] width 570 height 10
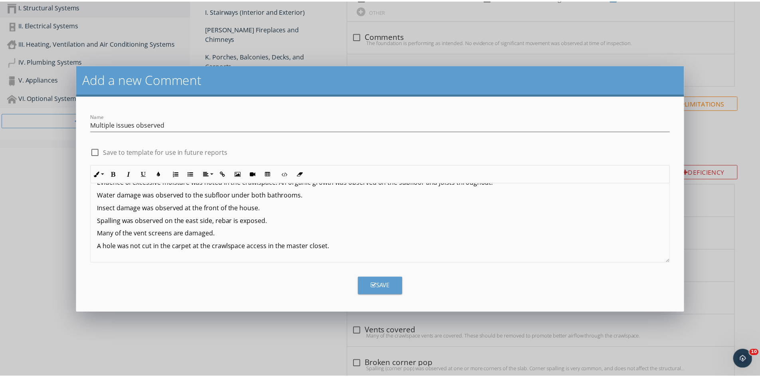
scroll to position [16, 0]
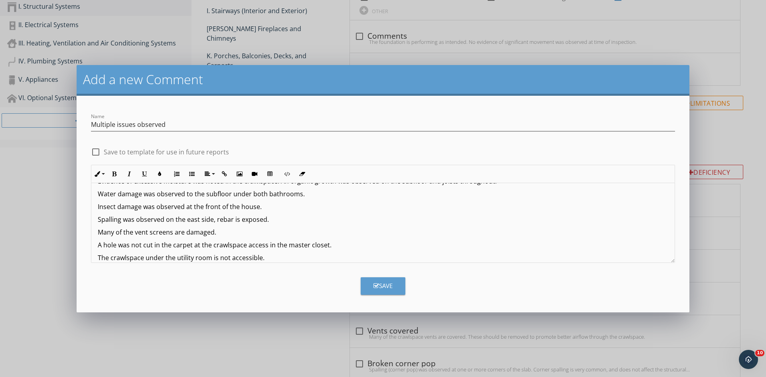
click at [385, 284] on div "Save" at bounding box center [382, 285] width 19 height 9
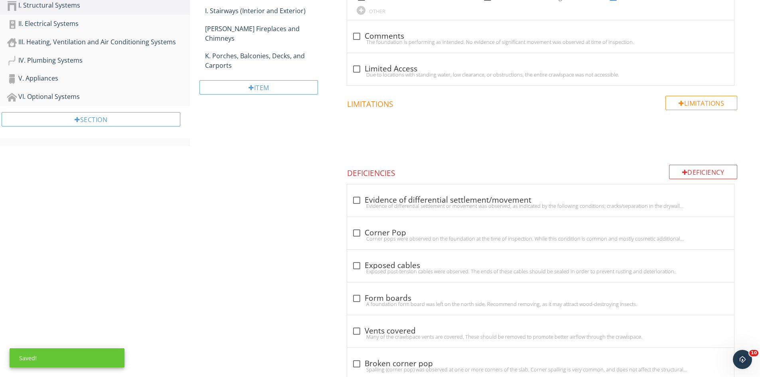
scroll to position [1011, 0]
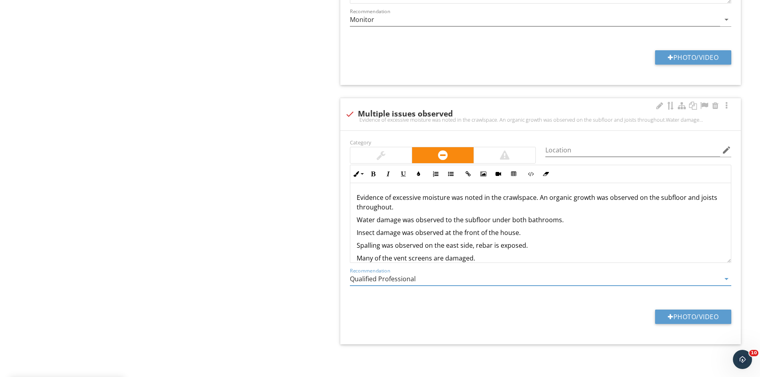
click at [386, 282] on input "Qualified Professional" at bounding box center [535, 278] width 370 height 13
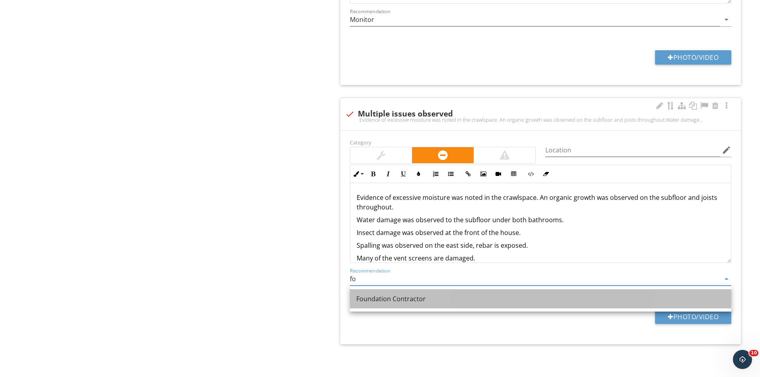
drag, startPoint x: 391, startPoint y: 302, endPoint x: 345, endPoint y: 286, distance: 49.6
click at [392, 302] on div "Foundation Contractor" at bounding box center [540, 299] width 368 height 10
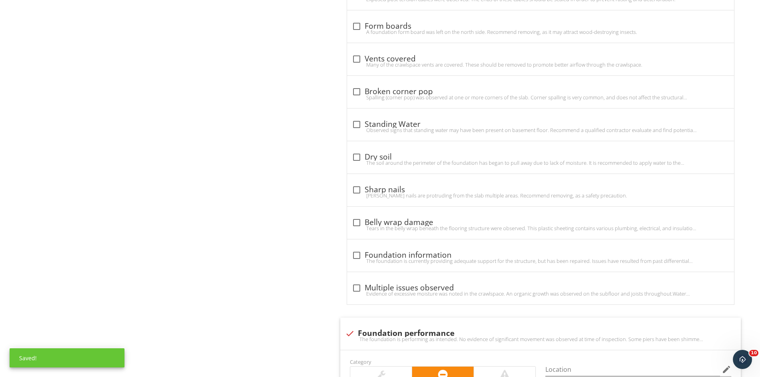
scroll to position [333, 0]
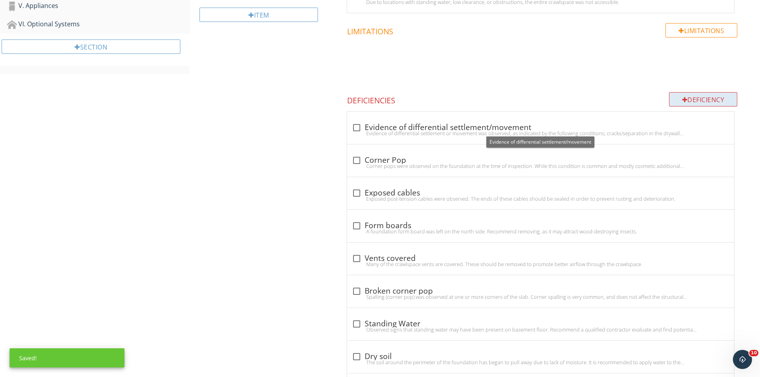
type input "Foundation Contractor"
click at [708, 99] on div "Deficiency" at bounding box center [703, 99] width 69 height 14
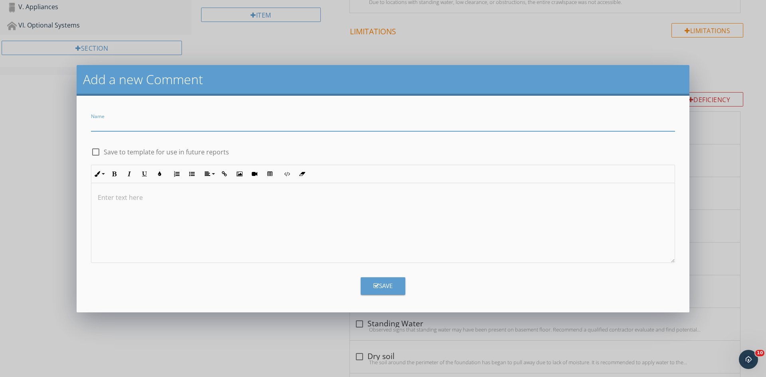
click at [226, 119] on input "Name" at bounding box center [383, 124] width 584 height 13
type input "E"
type input "Rodent activity"
click at [163, 224] on div at bounding box center [382, 223] width 583 height 80
click at [256, 201] on p "Evidence of rodent activity was observed in the crawl space." at bounding box center [383, 198] width 570 height 10
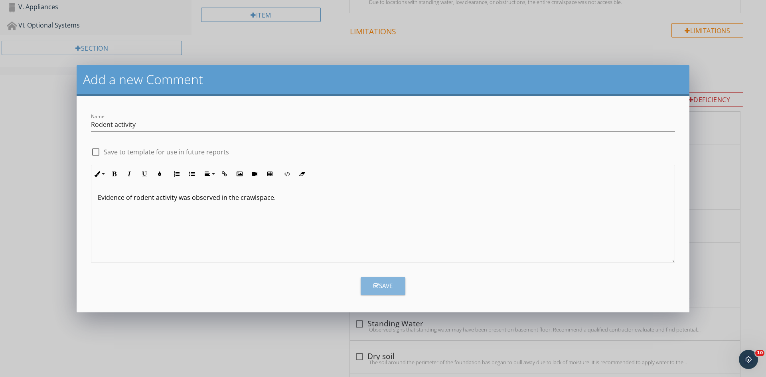
click at [380, 279] on button "Save" at bounding box center [382, 286] width 45 height 18
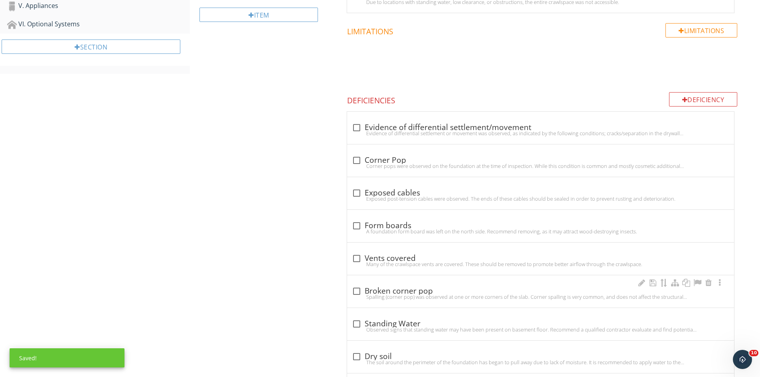
scroll to position [1270, 0]
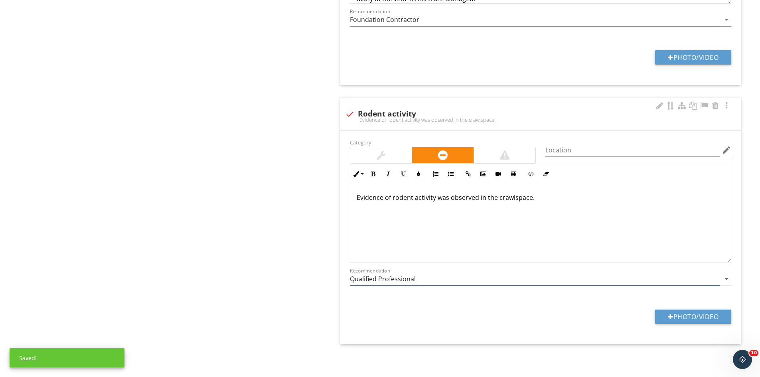
click at [378, 276] on input "Qualified Professional" at bounding box center [535, 278] width 370 height 13
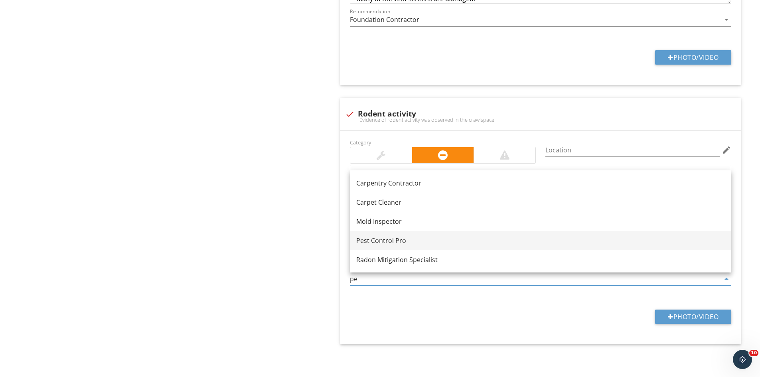
click at [386, 242] on div "Pest Control Pro" at bounding box center [540, 241] width 368 height 10
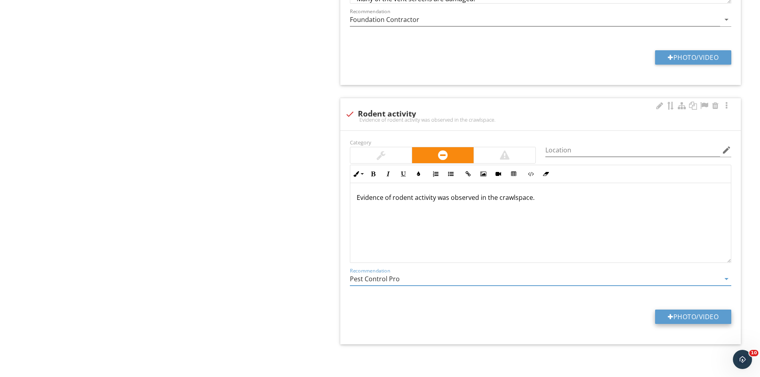
type input "Pest Control Pro"
click at [686, 309] on div "Category Location edit Inline Style XLarge Large Normal Small Light Small/Light…" at bounding box center [540, 237] width 400 height 213
click at [694, 315] on button "Photo/Video" at bounding box center [693, 316] width 76 height 14
type input "C:\fakepath\IMG_8604.JPG"
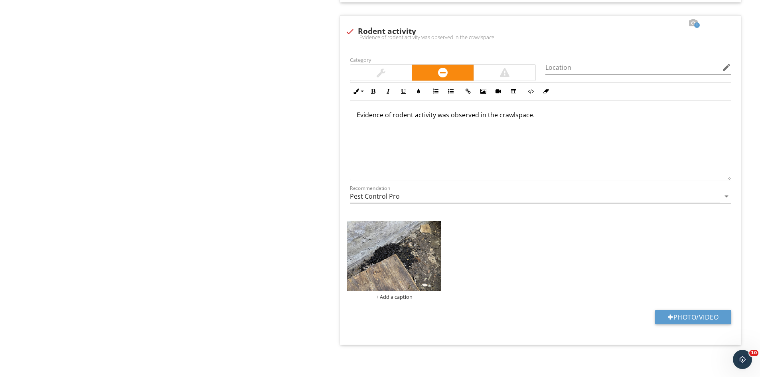
scroll to position [1353, 0]
click at [384, 257] on img at bounding box center [394, 256] width 94 height 70
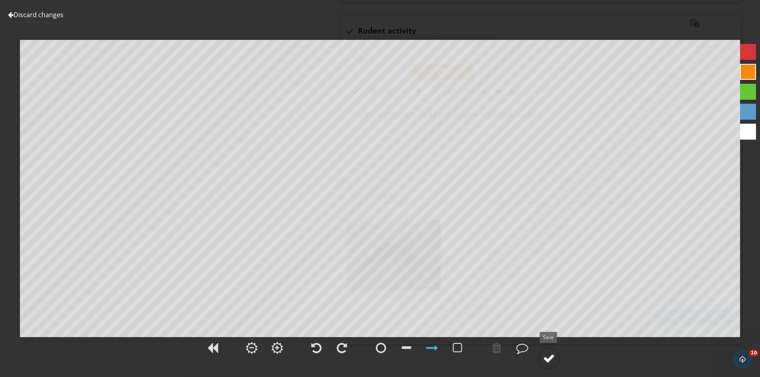
click at [553, 360] on div at bounding box center [549, 358] width 12 height 12
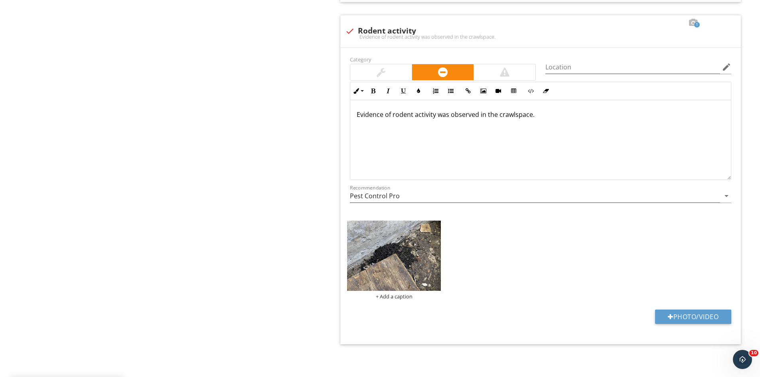
scroll to position [1023, 0]
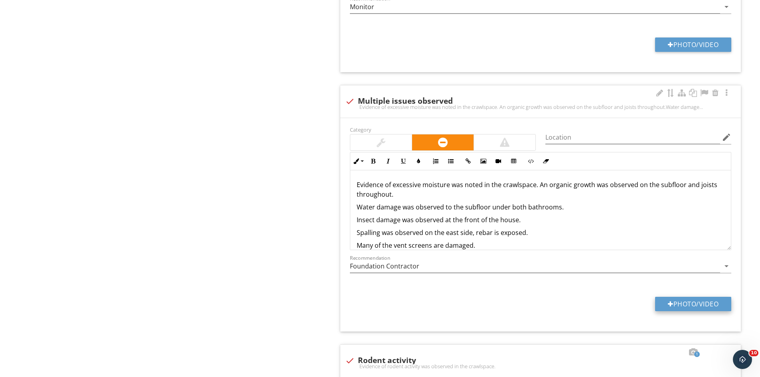
click at [708, 306] on button "Photo/Video" at bounding box center [693, 304] width 76 height 14
type input "C:\fakepath\IMG_8551.JPG"
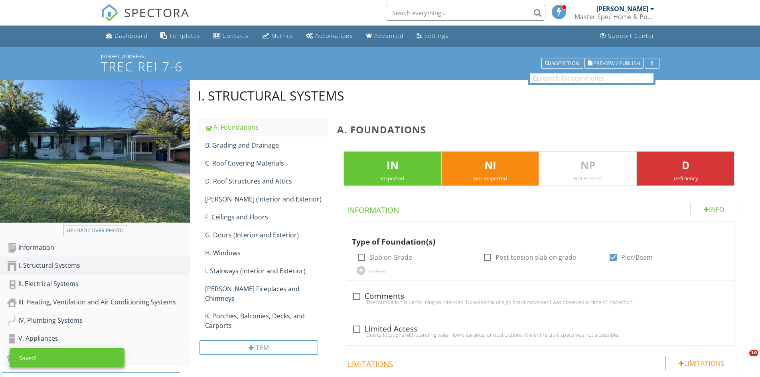
scroll to position [465, 0]
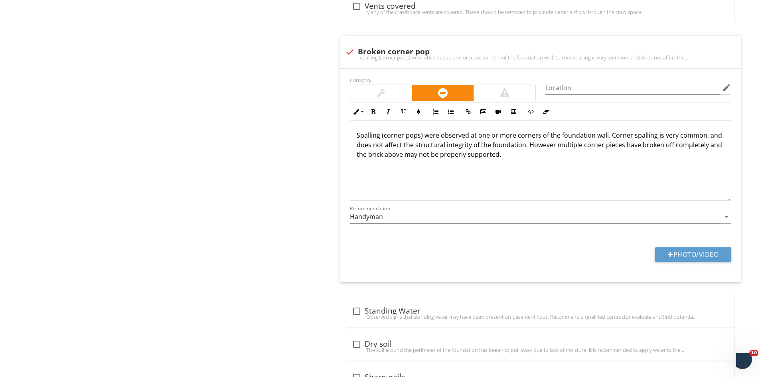
scroll to position [0, 0]
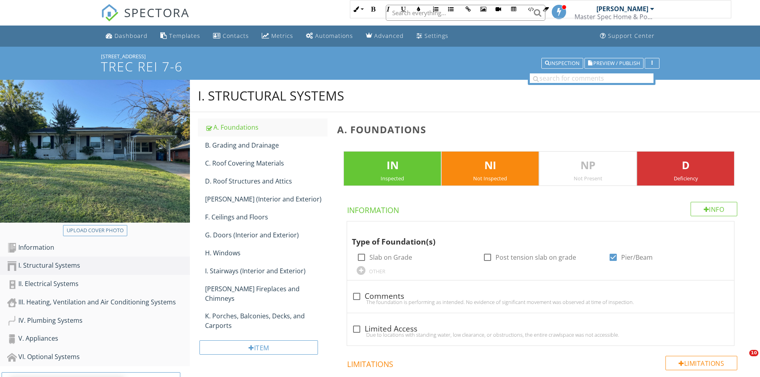
scroll to position [1600, 0]
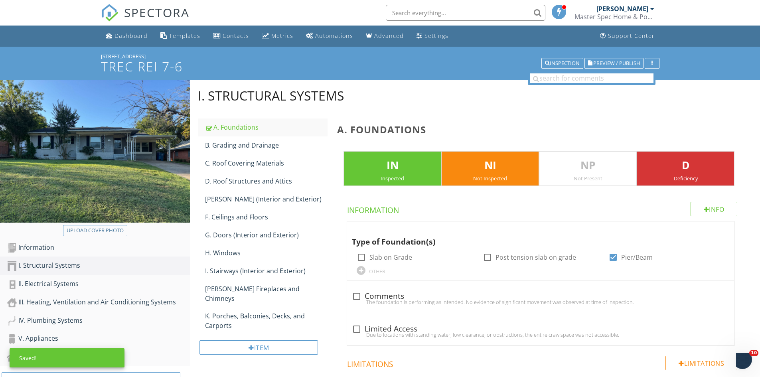
scroll to position [1515, 0]
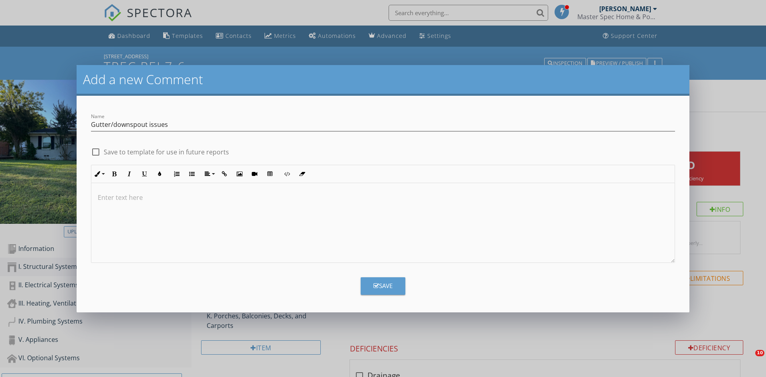
scroll to position [49, 0]
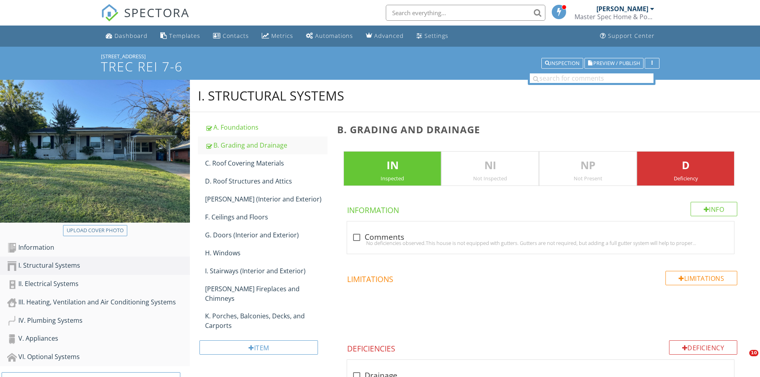
scroll to position [830, 0]
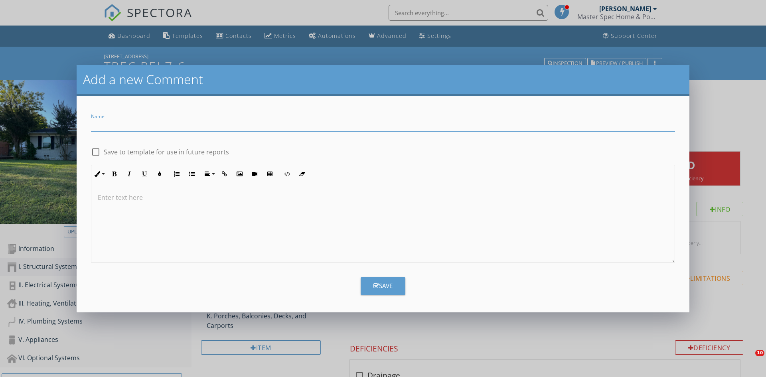
scroll to position [199, 0]
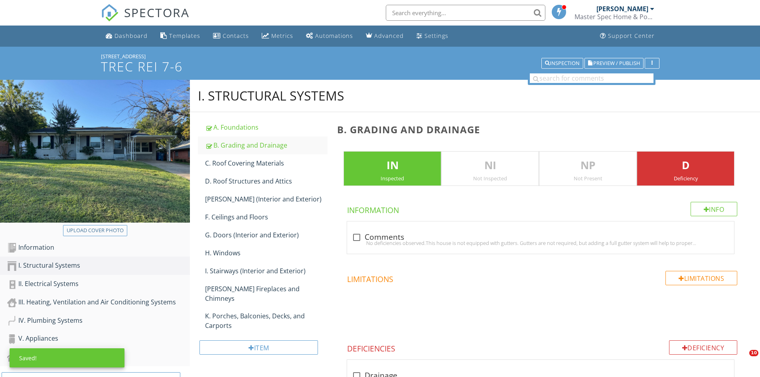
scroll to position [1849, 0]
